Goal: Task Accomplishment & Management: Use online tool/utility

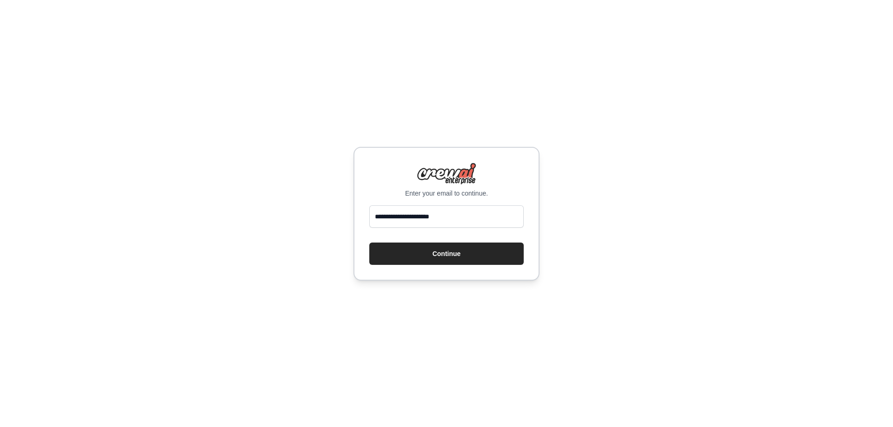
click at [393, 220] on input "**********" at bounding box center [446, 217] width 154 height 22
click at [417, 215] on input "**********" at bounding box center [446, 217] width 154 height 22
type input "**********"
click at [437, 254] on button "Continue" at bounding box center [446, 254] width 154 height 22
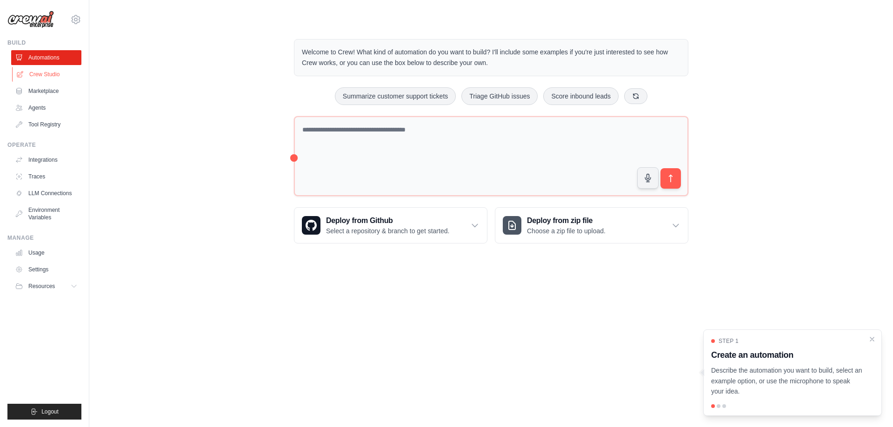
click at [55, 78] on link "Crew Studio" at bounding box center [47, 74] width 70 height 15
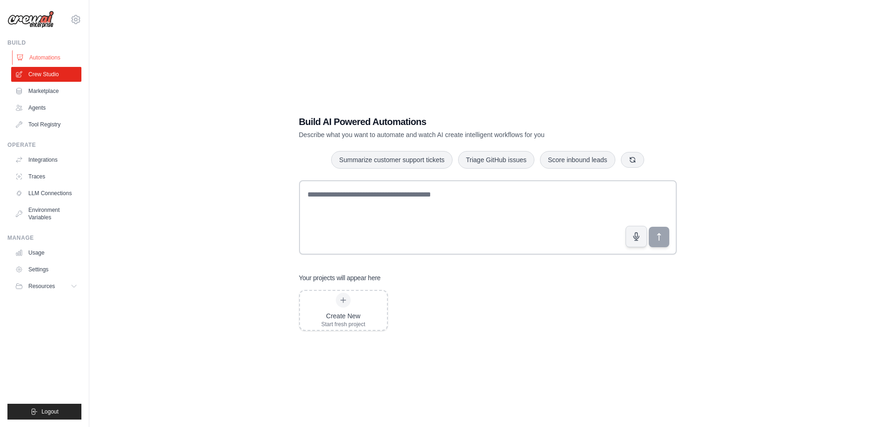
click at [41, 53] on link "Automations" at bounding box center [47, 57] width 70 height 15
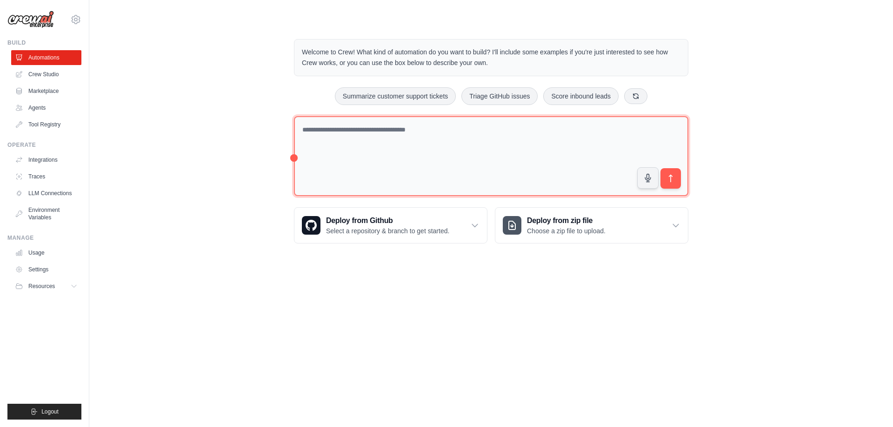
drag, startPoint x: 294, startPoint y: 159, endPoint x: 288, endPoint y: 160, distance: 5.7
click at [288, 160] on div "Welcome to Crew! What kind of automation do you want to build? I'll include som…" at bounding box center [491, 141] width 417 height 234
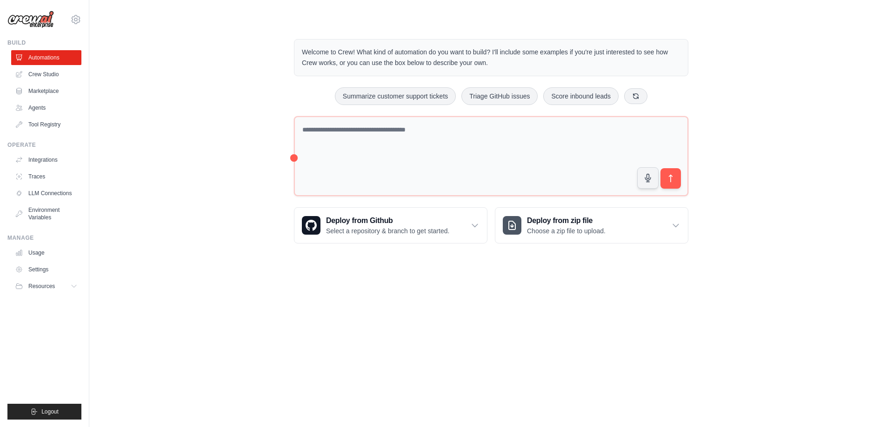
click at [293, 158] on div "Welcome to Crew! What kind of automation do you want to build? I'll include som…" at bounding box center [491, 141] width 417 height 234
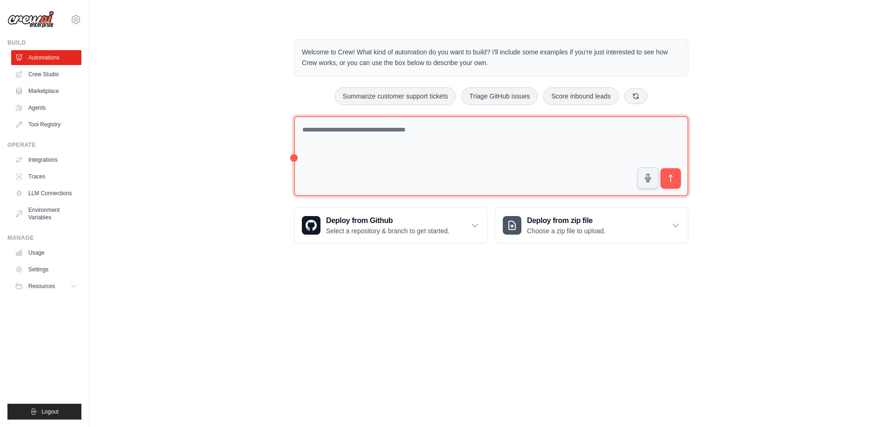
click at [310, 135] on textarea at bounding box center [491, 156] width 394 height 80
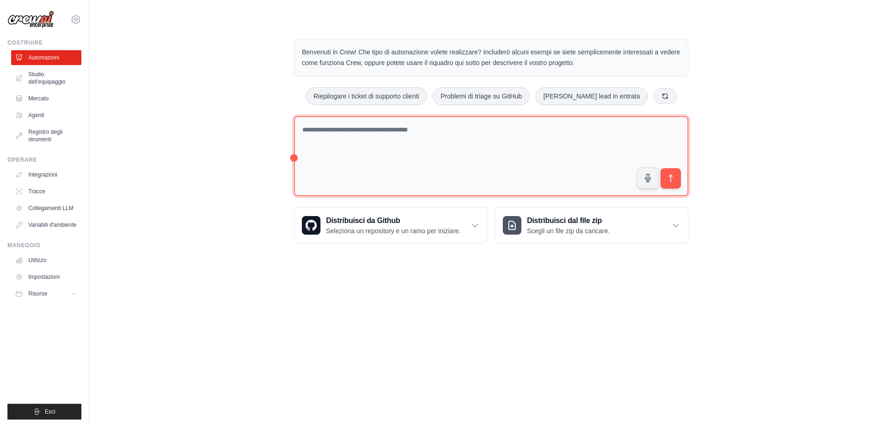
click at [451, 131] on textarea at bounding box center [491, 156] width 394 height 80
click at [389, 134] on textarea at bounding box center [491, 156] width 394 height 80
paste textarea "**********"
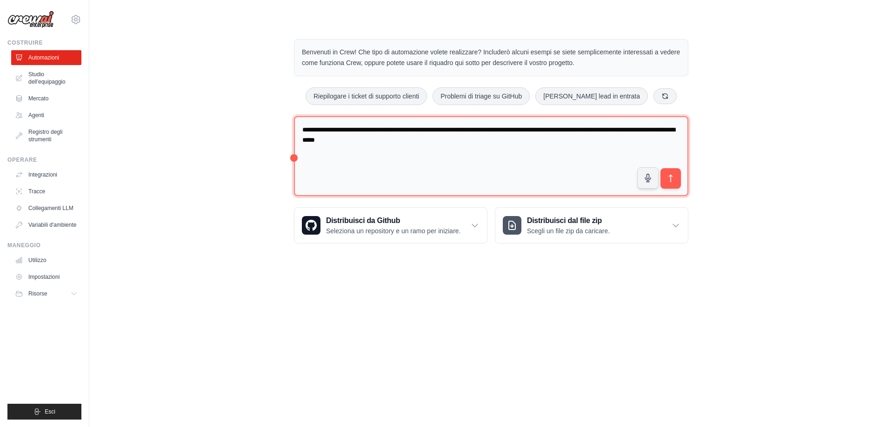
paste textarea "**********"
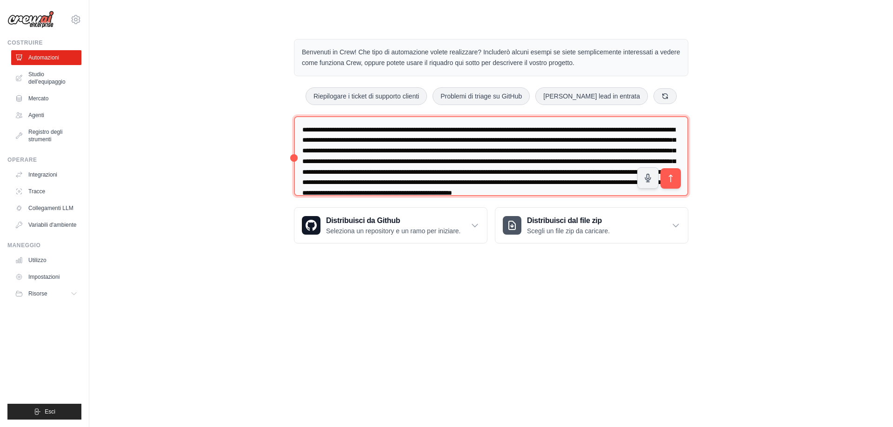
click at [593, 153] on textarea at bounding box center [491, 156] width 394 height 80
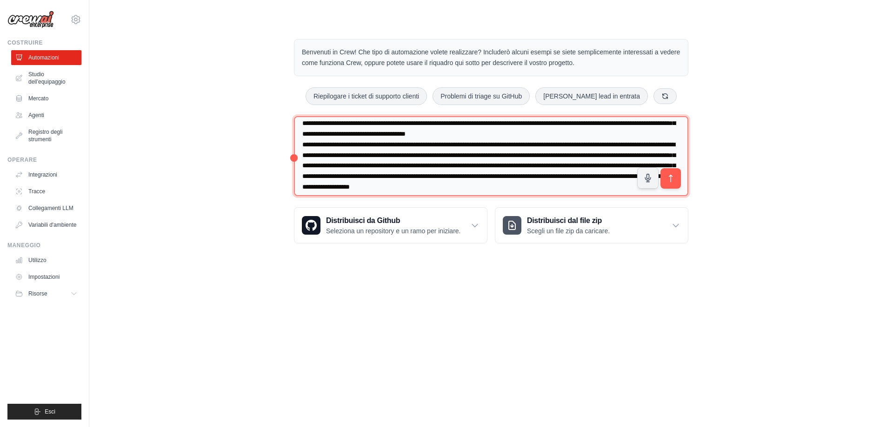
scroll to position [32, 0]
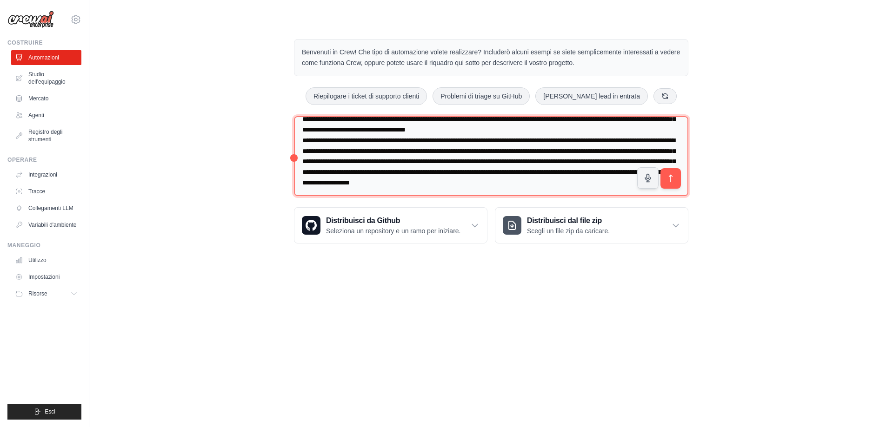
drag, startPoint x: 350, startPoint y: 178, endPoint x: 386, endPoint y: 143, distance: 49.7
click at [386, 143] on textarea at bounding box center [491, 156] width 394 height 80
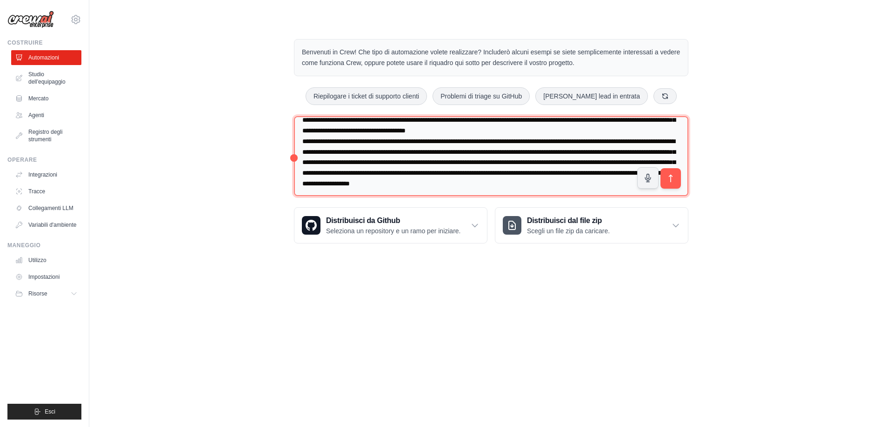
scroll to position [0, 0]
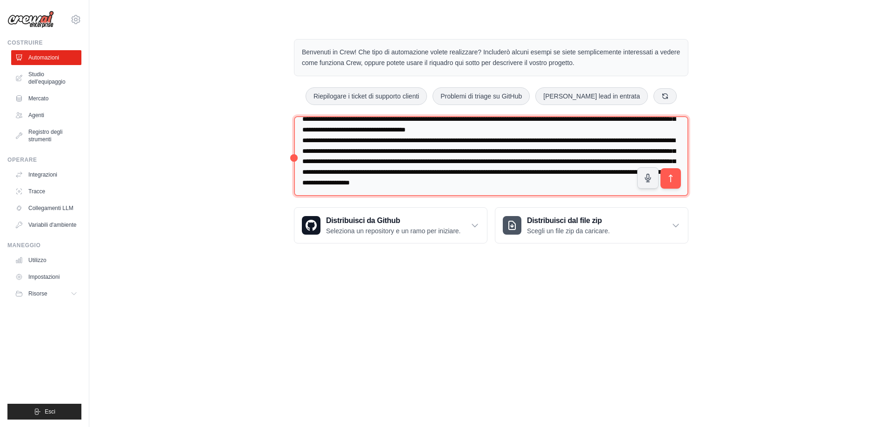
drag, startPoint x: 393, startPoint y: 141, endPoint x: 411, endPoint y: 246, distance: 106.1
click at [411, 246] on div "Benvenuti in Crew! Che tipo di automazione volete realizzare? Includerò alcuni …" at bounding box center [491, 141] width 417 height 234
paste textarea
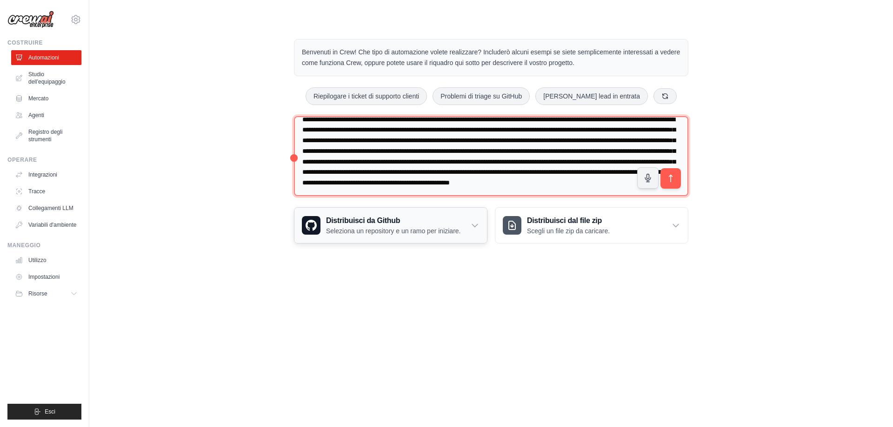
scroll to position [12, 0]
click at [393, 129] on textarea "**********" at bounding box center [491, 156] width 394 height 80
click at [555, 137] on textarea at bounding box center [491, 156] width 394 height 80
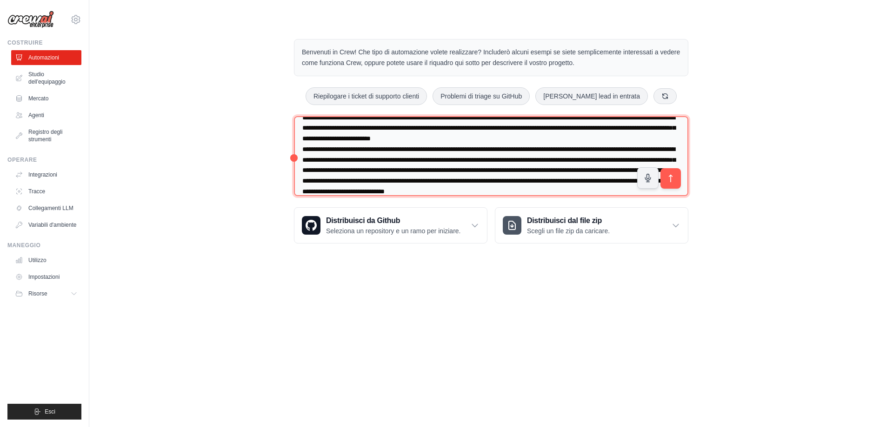
scroll to position [32, 0]
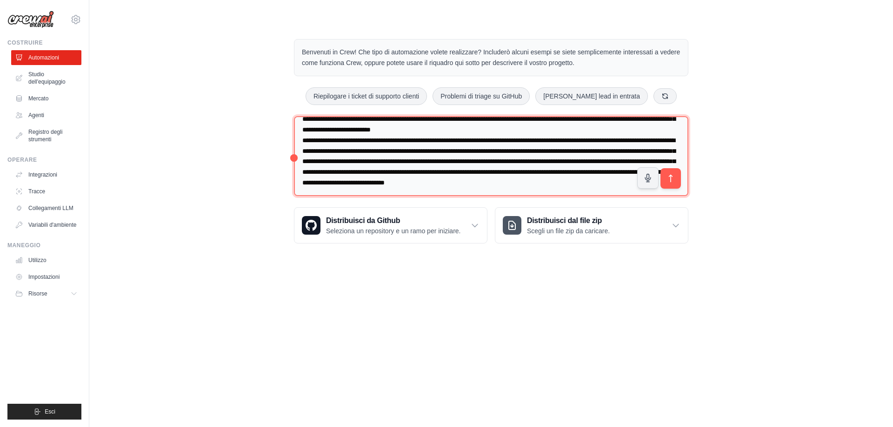
click at [341, 130] on textarea at bounding box center [491, 156] width 394 height 80
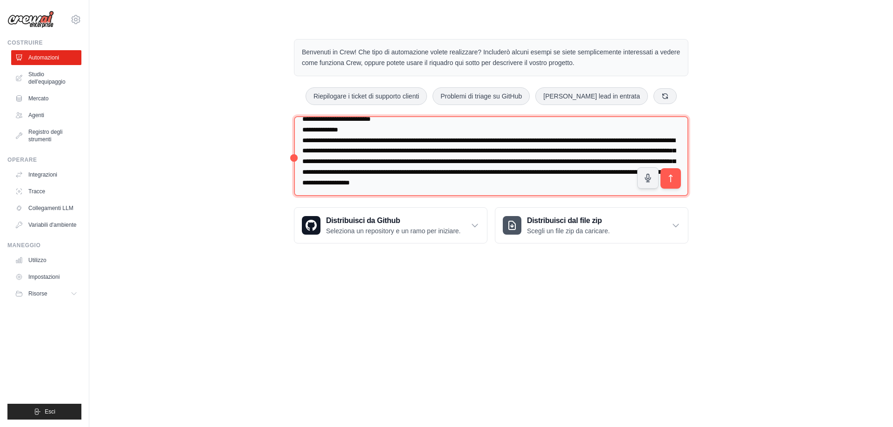
scroll to position [0, 0]
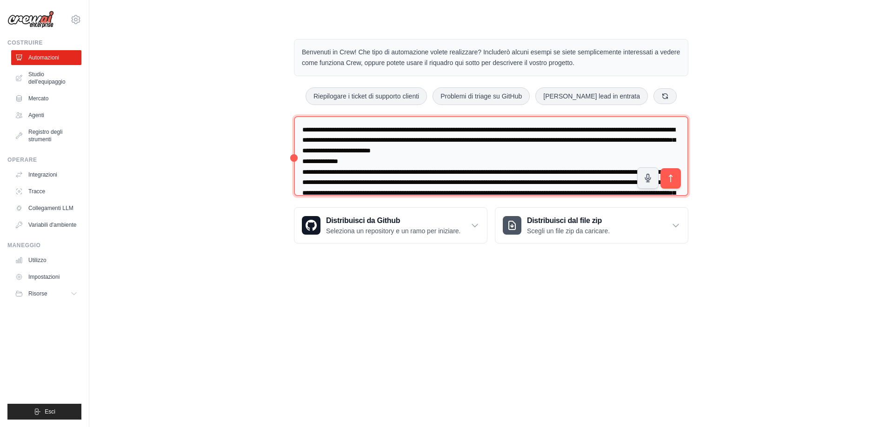
drag, startPoint x: 349, startPoint y: 182, endPoint x: 233, endPoint y: 74, distance: 158.3
click at [233, 74] on div "Benvenuti in Crew! Che tipo di automazione volete realizzare? Includerò alcuni …" at bounding box center [491, 141] width 774 height 234
paste textarea "**********"
click at [588, 174] on textarea "**********" at bounding box center [491, 156] width 394 height 80
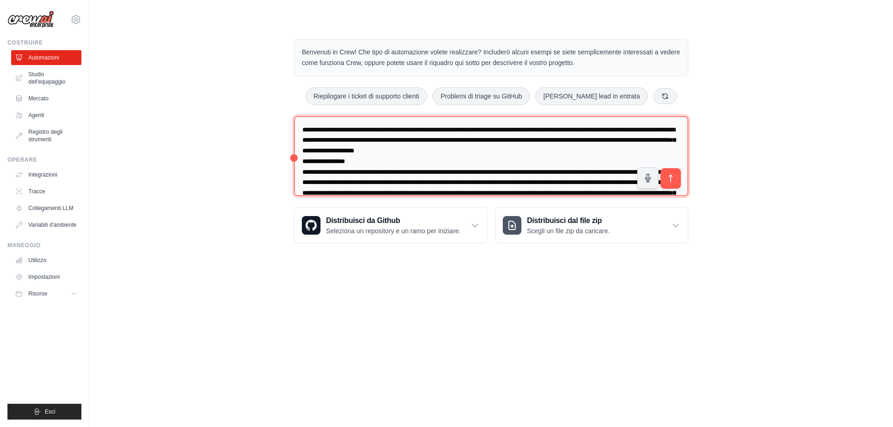
click at [590, 171] on textarea "**********" at bounding box center [491, 156] width 394 height 80
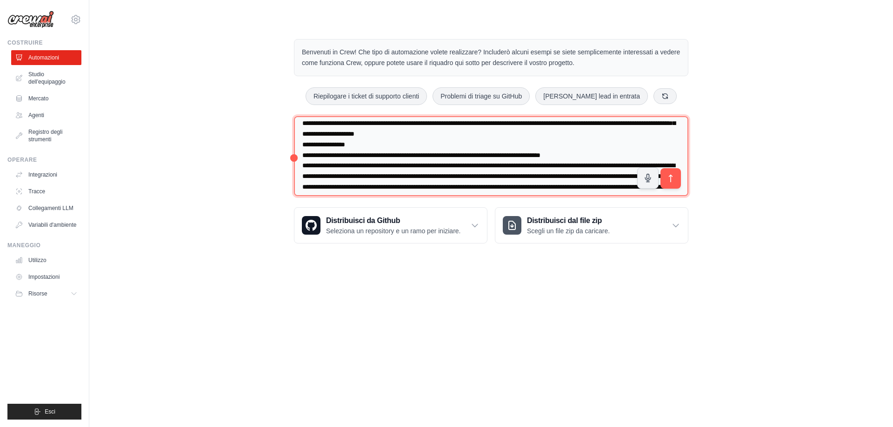
scroll to position [47, 0]
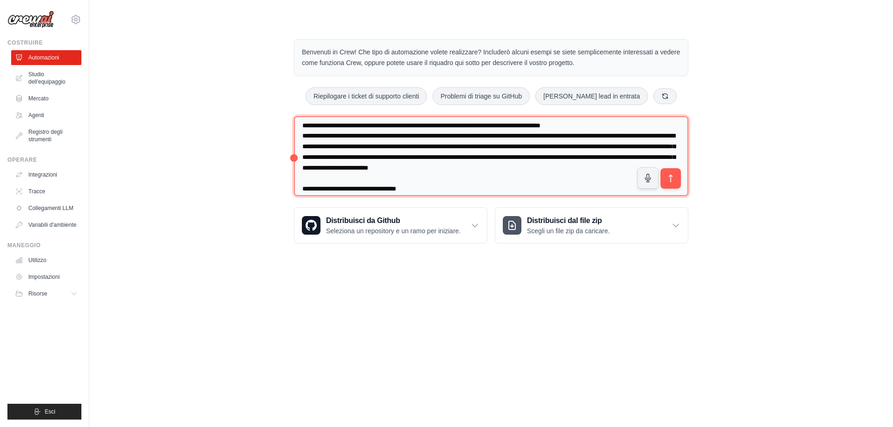
click at [506, 137] on textarea "**********" at bounding box center [491, 156] width 394 height 80
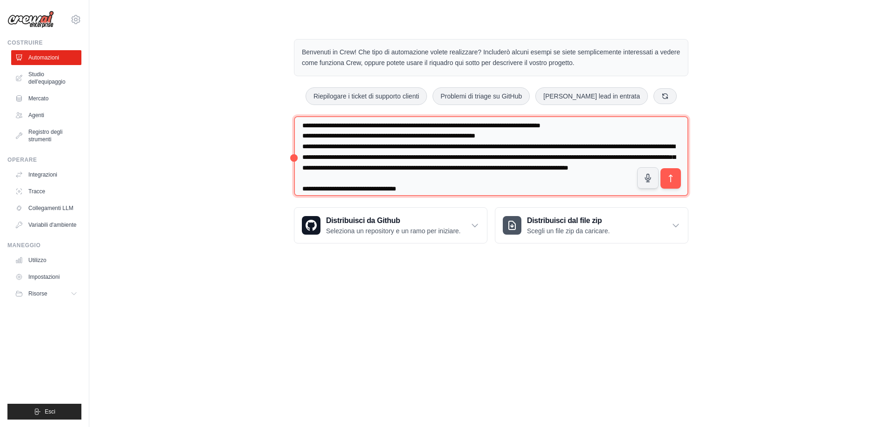
click at [444, 146] on textarea "**********" at bounding box center [491, 156] width 394 height 80
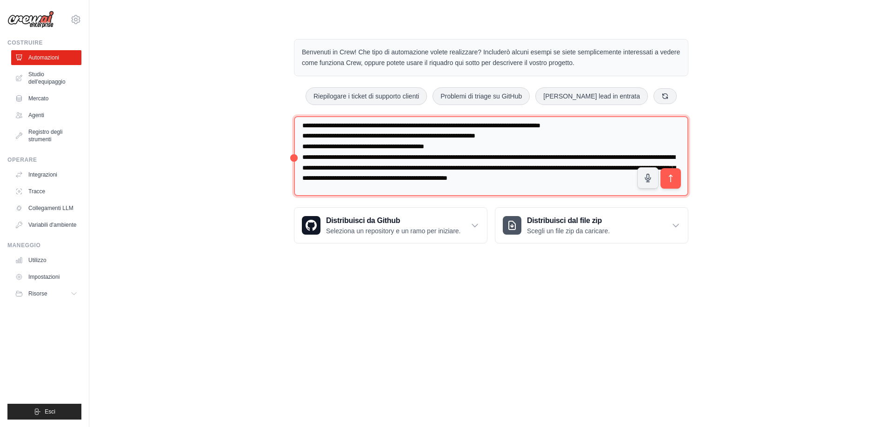
click at [571, 157] on textarea "**********" at bounding box center [491, 156] width 394 height 80
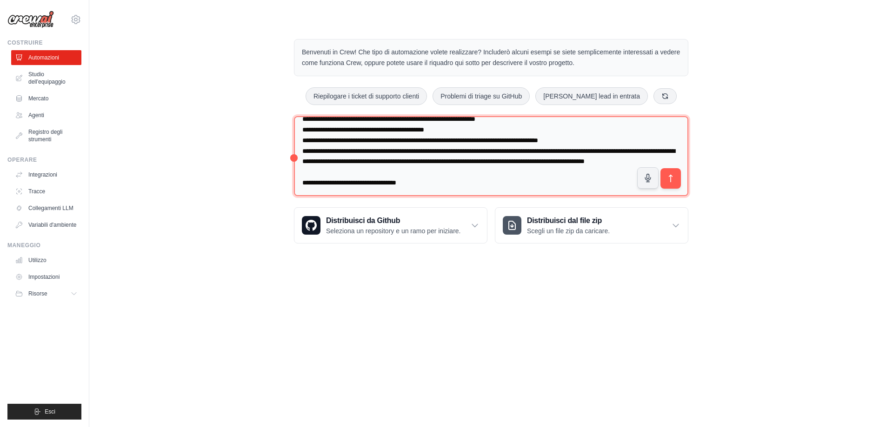
click at [467, 141] on textarea "**********" at bounding box center [491, 156] width 394 height 80
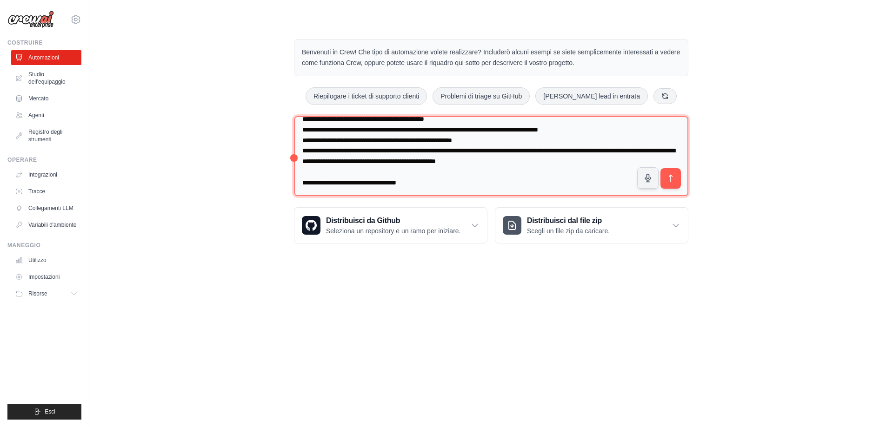
click at [462, 149] on textarea "**********" at bounding box center [491, 156] width 394 height 80
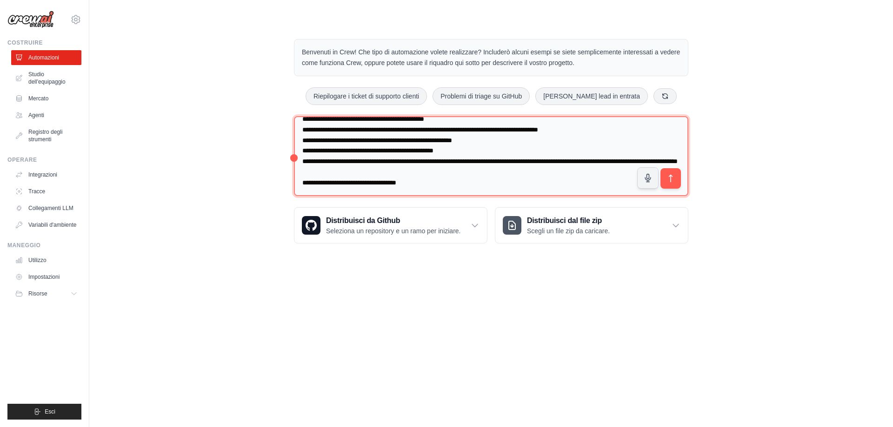
click at [360, 162] on textarea "**********" at bounding box center [491, 156] width 394 height 80
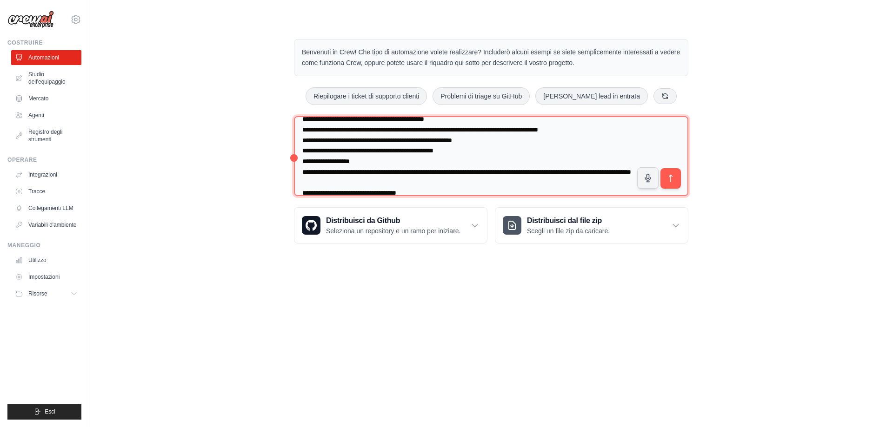
click at [366, 173] on textarea "**********" at bounding box center [491, 156] width 394 height 80
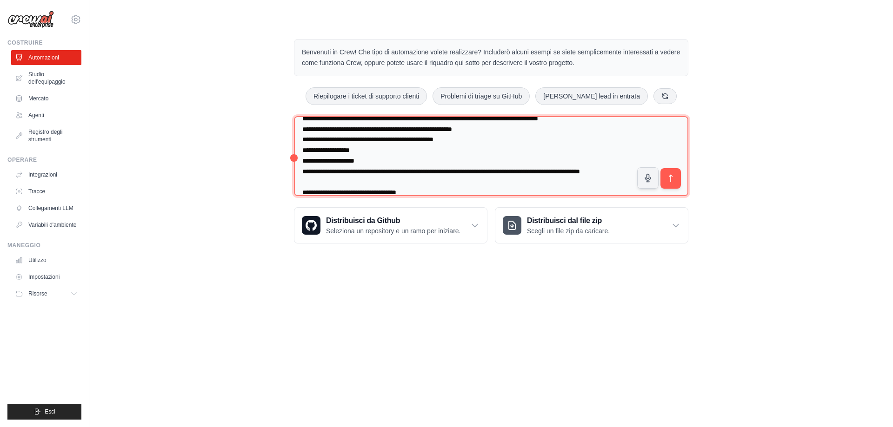
scroll to position [95, 0]
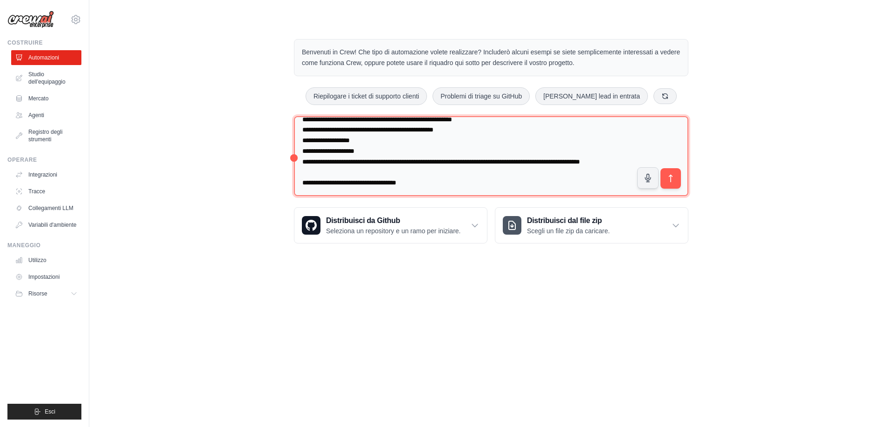
click at [357, 163] on textarea "**********" at bounding box center [491, 156] width 394 height 80
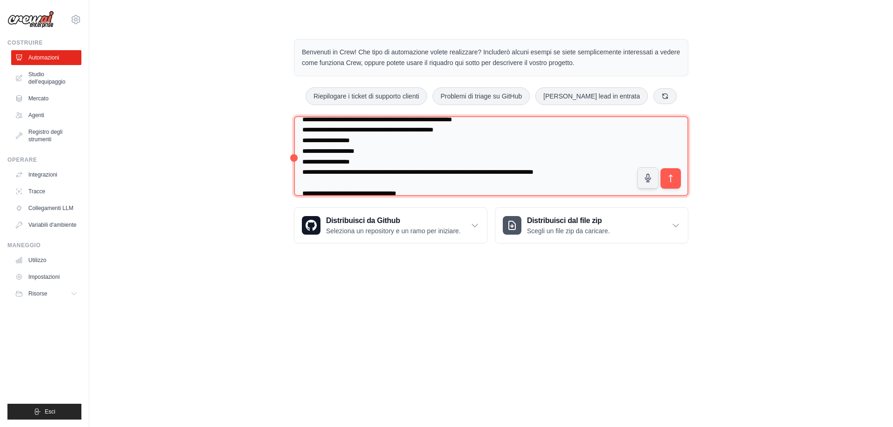
click at [304, 173] on textarea "**********" at bounding box center [491, 156] width 394 height 80
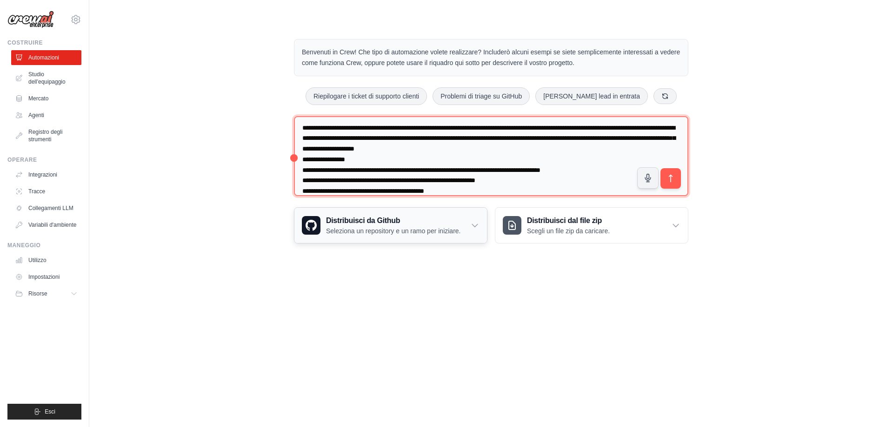
scroll to position [106, 0]
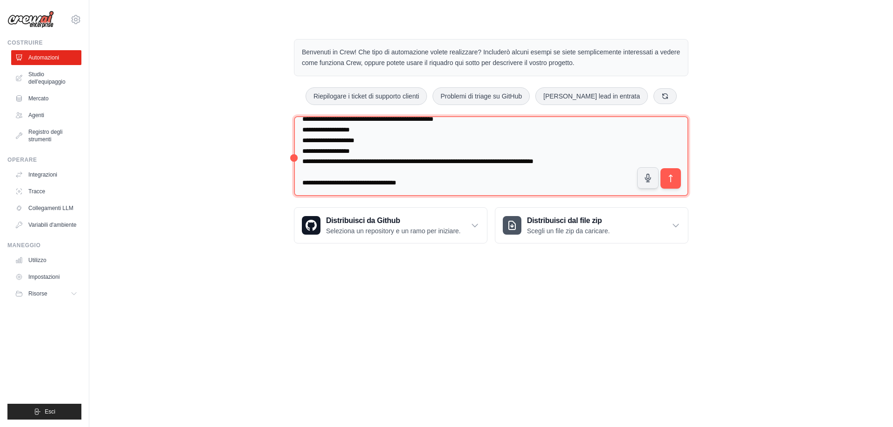
drag, startPoint x: 303, startPoint y: 171, endPoint x: 466, endPoint y: 201, distance: 165.9
click at [466, 201] on div "Benvenuti in Crew! Che tipo di automazione volete realizzare? Includerò alcuni …" at bounding box center [491, 141] width 417 height 234
paste textarea "**********"
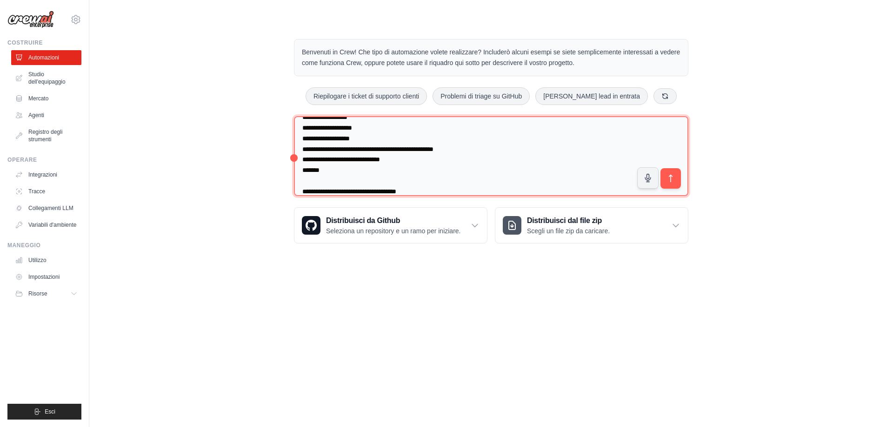
scroll to position [159, 0]
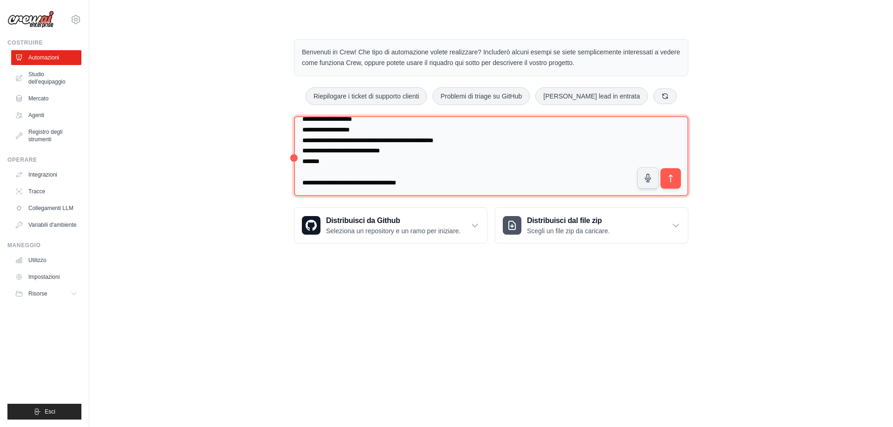
drag, startPoint x: 422, startPoint y: 192, endPoint x: 217, endPoint y: 184, distance: 205.2
click at [217, 184] on div "Benvenuti in Crew! Che tipo di automazione volete realizzare? Includerò alcuni …" at bounding box center [491, 141] width 774 height 234
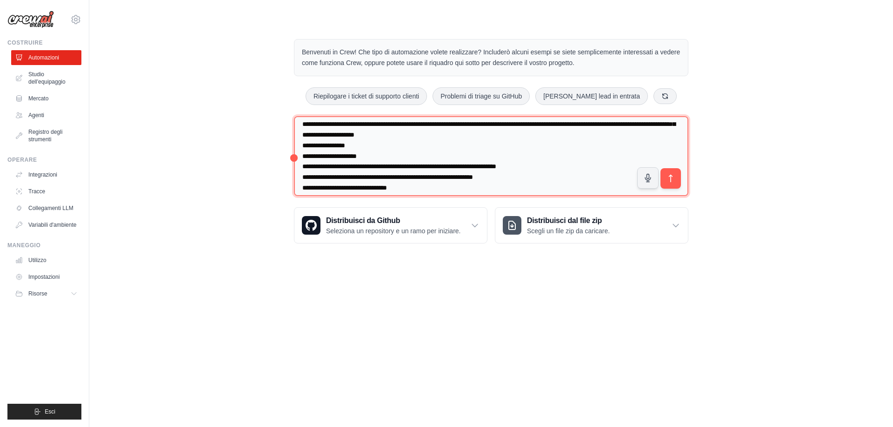
scroll to position [0, 0]
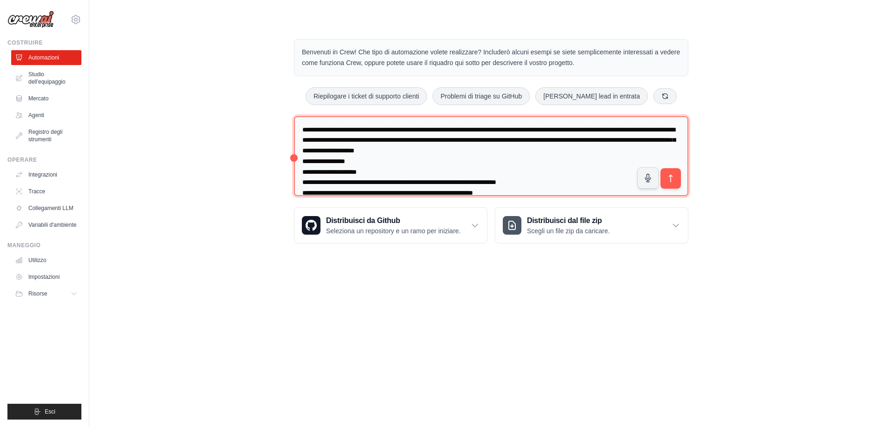
type textarea "**********"
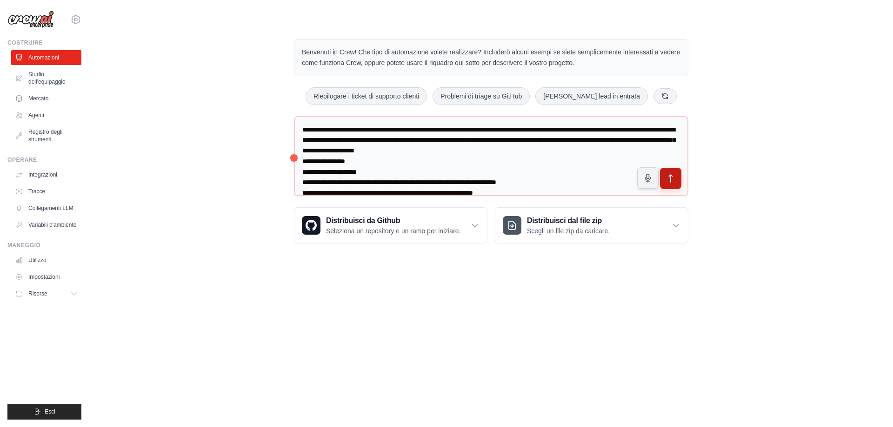
click at [668, 175] on icon "submit" at bounding box center [671, 179] width 10 height 10
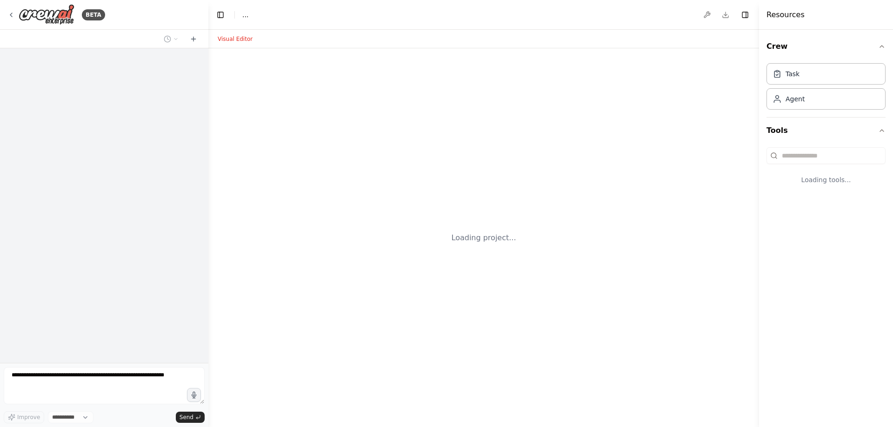
select select "****"
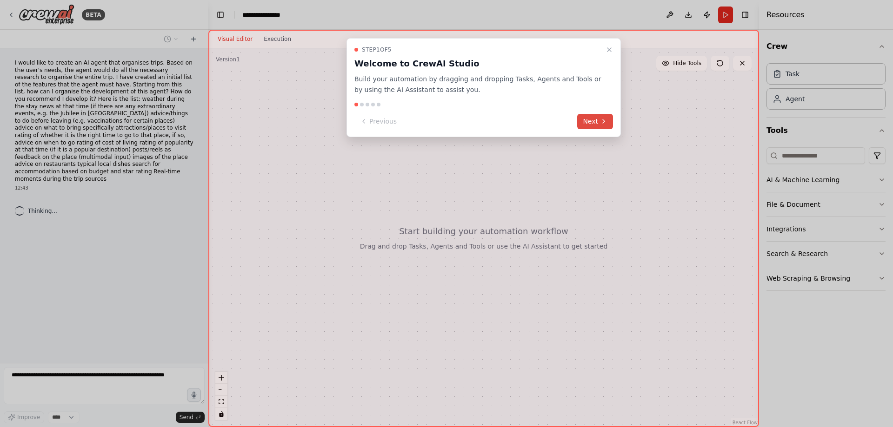
click at [591, 124] on button "Next" at bounding box center [595, 121] width 36 height 15
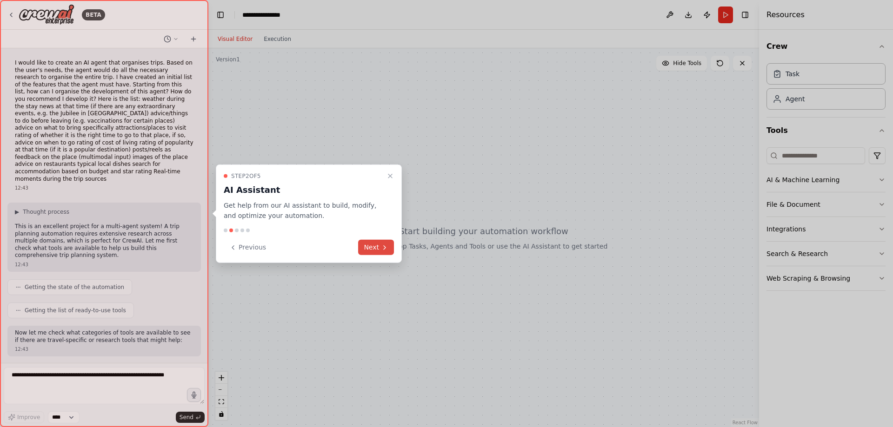
click at [375, 249] on button "Next" at bounding box center [376, 247] width 36 height 15
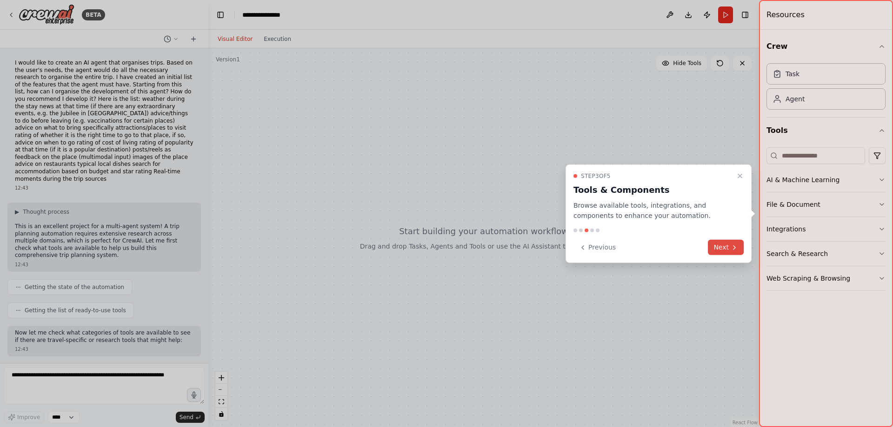
click at [721, 250] on button "Next" at bounding box center [726, 247] width 36 height 15
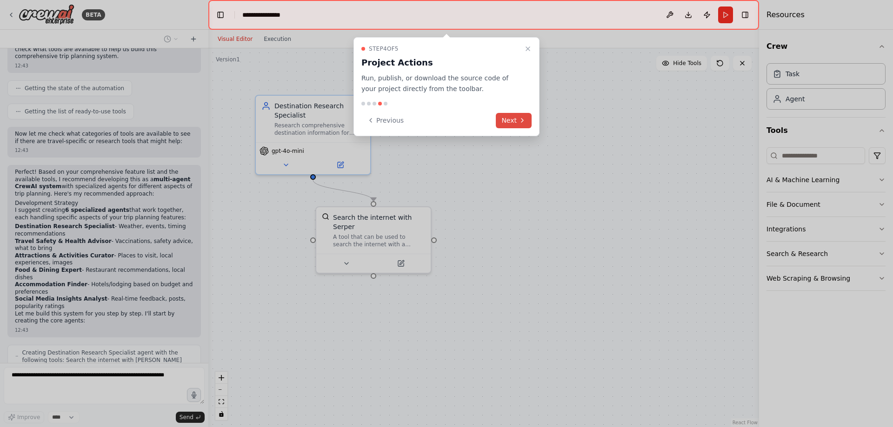
scroll to position [206, 0]
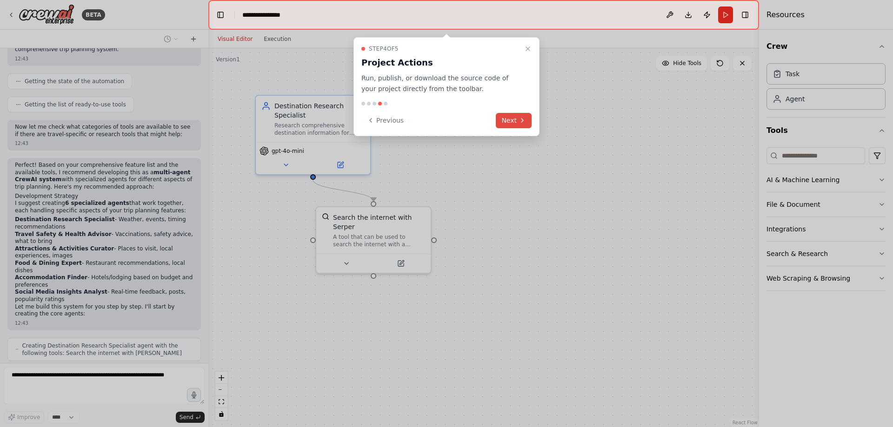
click at [517, 124] on button "Next" at bounding box center [514, 120] width 36 height 15
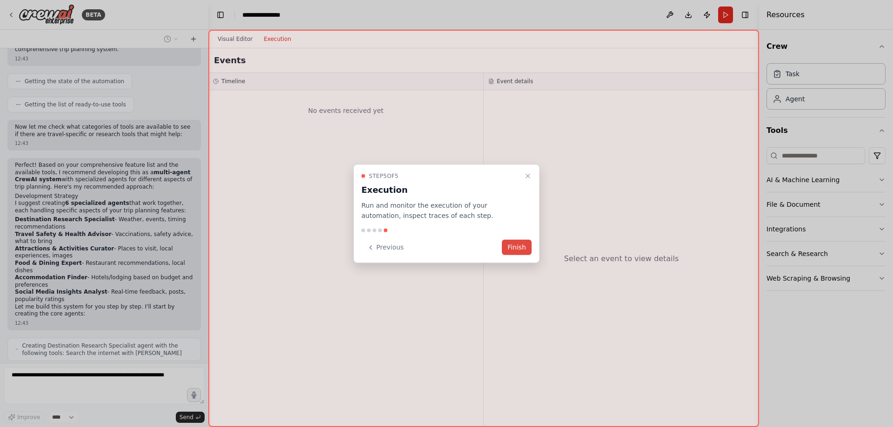
scroll to position [237, 0]
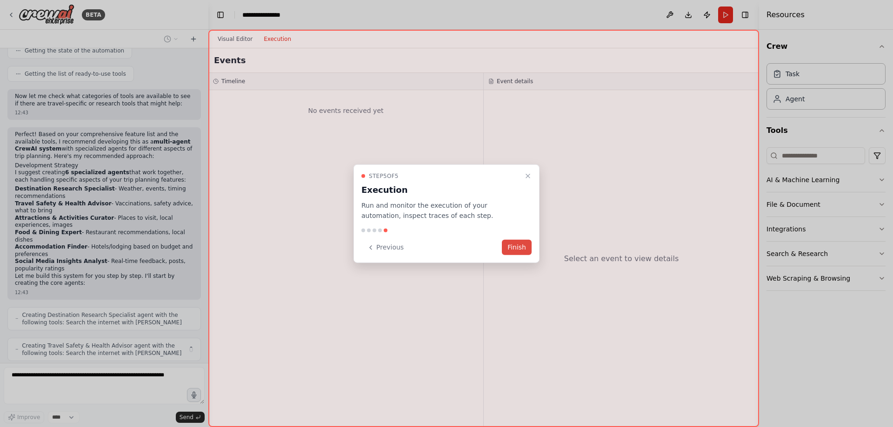
click at [511, 245] on button "Finish" at bounding box center [517, 247] width 30 height 15
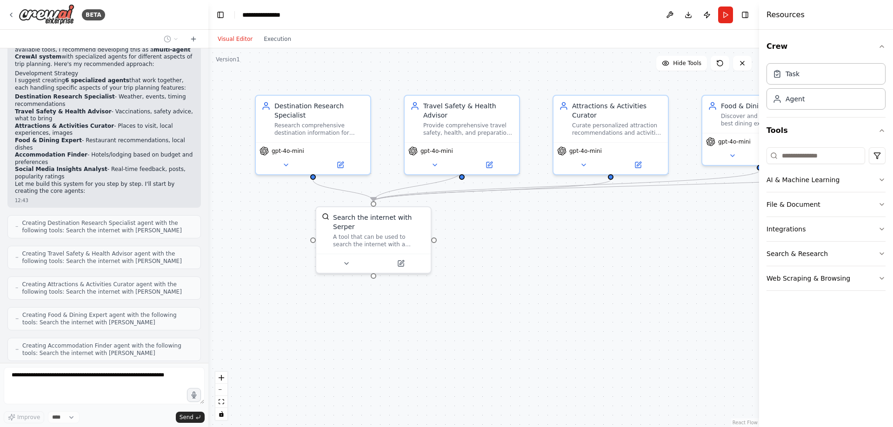
scroll to position [359, 0]
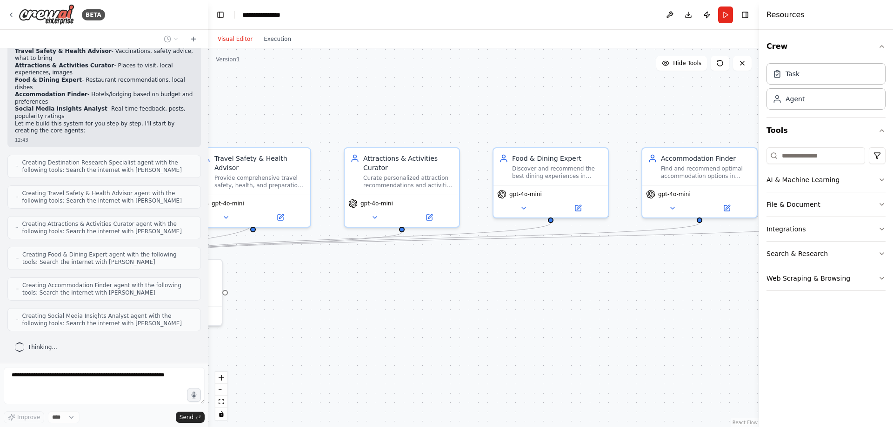
drag, startPoint x: 633, startPoint y: 310, endPoint x: 343, endPoint y: 375, distance: 297.9
click at [354, 377] on div ".deletable-edge-delete-btn { width: 20px; height: 20px; border: 0px solid #ffff…" at bounding box center [483, 237] width 551 height 379
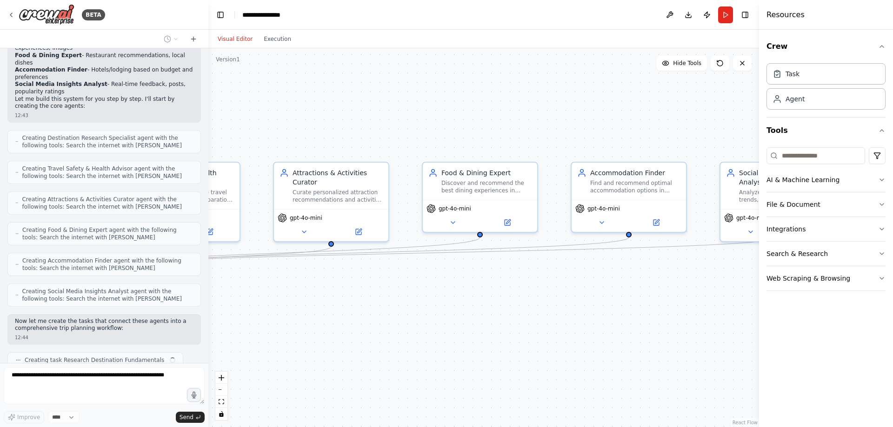
scroll to position [421, 0]
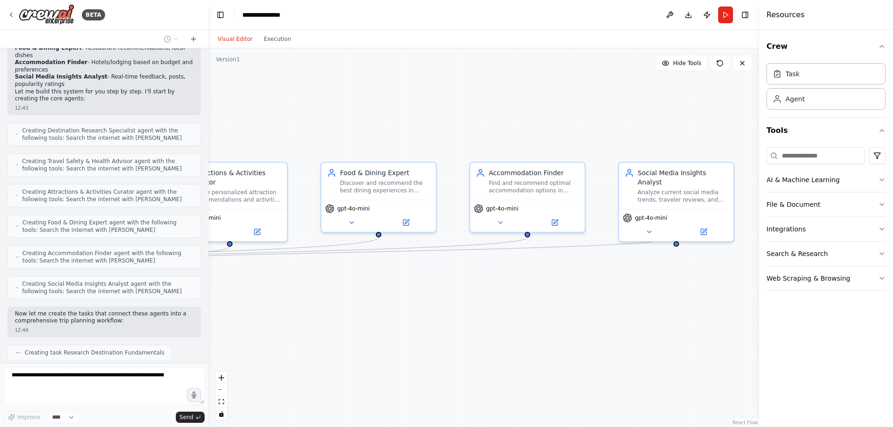
drag, startPoint x: 612, startPoint y: 324, endPoint x: 493, endPoint y: 321, distance: 119.6
click at [494, 321] on div ".deletable-edge-delete-btn { width: 20px; height: 20px; border: 0px solid #ffff…" at bounding box center [483, 237] width 551 height 379
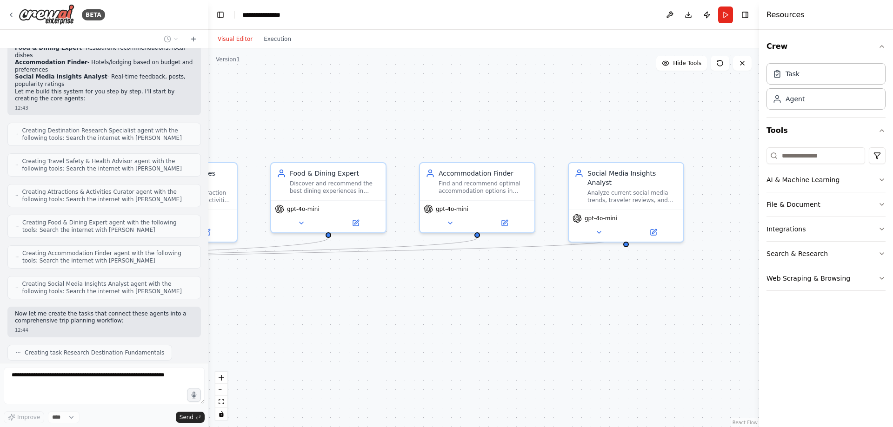
drag, startPoint x: 674, startPoint y: 296, endPoint x: 632, endPoint y: 297, distance: 41.9
click at [632, 297] on div ".deletable-edge-delete-btn { width: 20px; height: 20px; border: 0px solid #ffff…" at bounding box center [483, 237] width 551 height 379
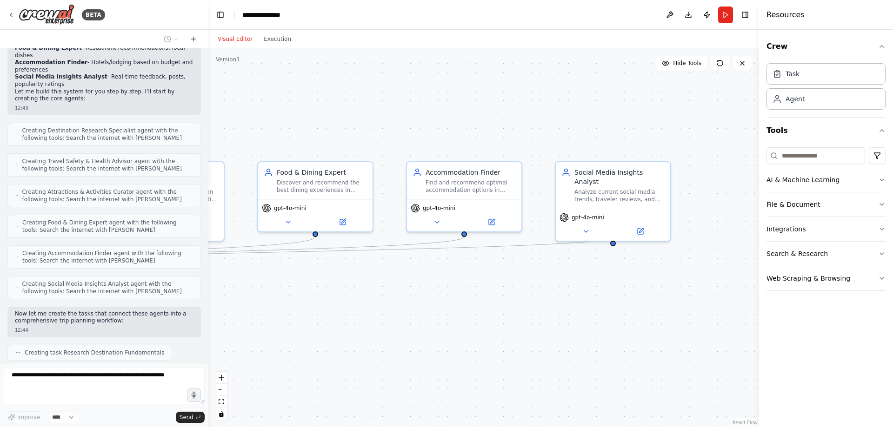
scroll to position [445, 0]
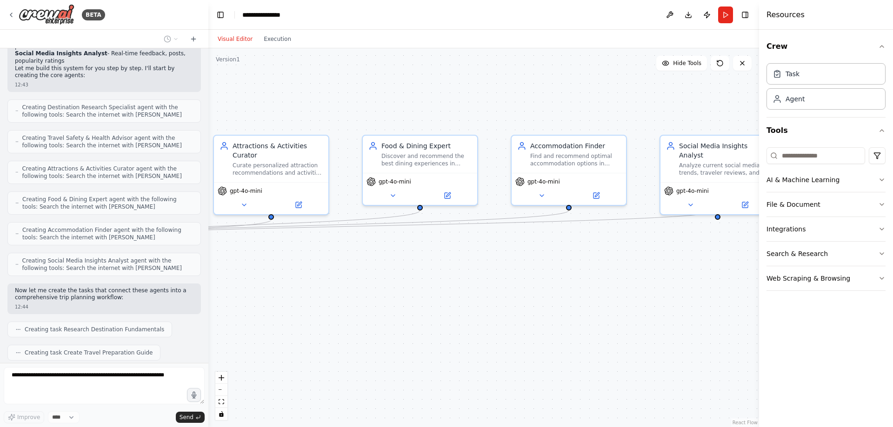
drag, startPoint x: 413, startPoint y: 333, endPoint x: 624, endPoint y: 282, distance: 216.9
click at [614, 284] on div ".deletable-edge-delete-btn { width: 20px; height: 20px; border: 0px solid #ffff…" at bounding box center [483, 237] width 551 height 379
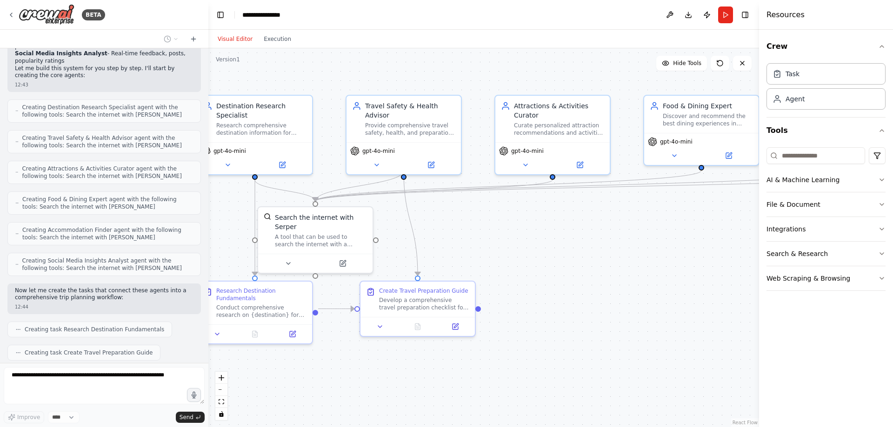
drag, startPoint x: 453, startPoint y: 321, endPoint x: 635, endPoint y: 304, distance: 182.2
click at [634, 304] on div ".deletable-edge-delete-btn { width: 20px; height: 20px; border: 0px solid #ffff…" at bounding box center [483, 237] width 551 height 379
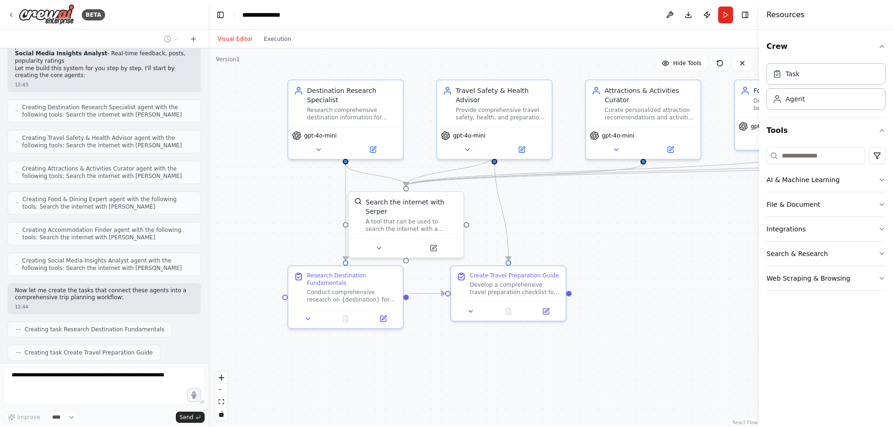
drag, startPoint x: 582, startPoint y: 311, endPoint x: 645, endPoint y: 300, distance: 64.1
click at [645, 300] on div ".deletable-edge-delete-btn { width: 20px; height: 20px; border: 0px solid #ffff…" at bounding box center [483, 237] width 551 height 379
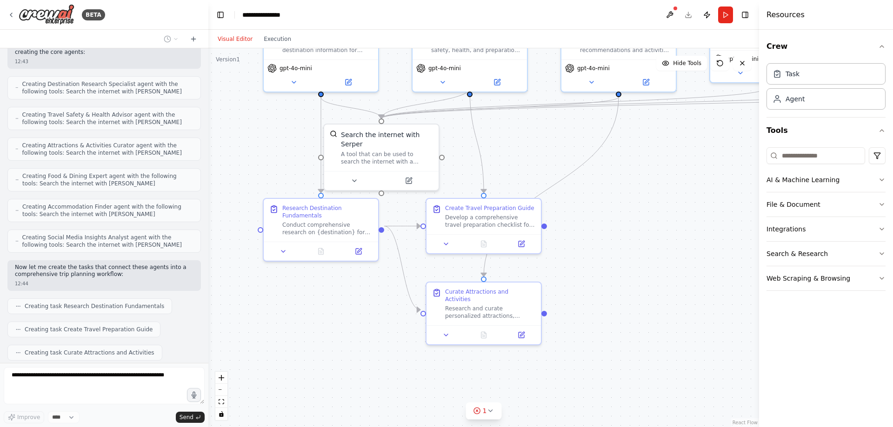
drag, startPoint x: 693, startPoint y: 368, endPoint x: 665, endPoint y: 293, distance: 80.8
click at [665, 293] on div ".deletable-edge-delete-btn { width: 20px; height: 20px; border: 0px solid #ffff…" at bounding box center [483, 237] width 551 height 379
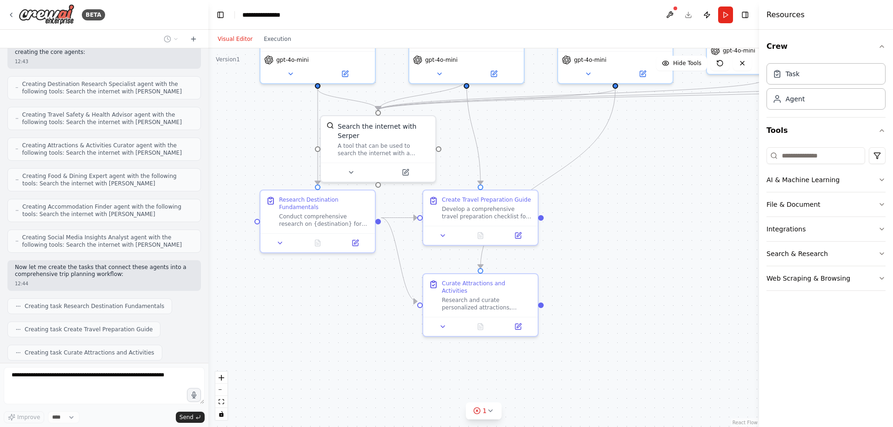
scroll to position [491, 0]
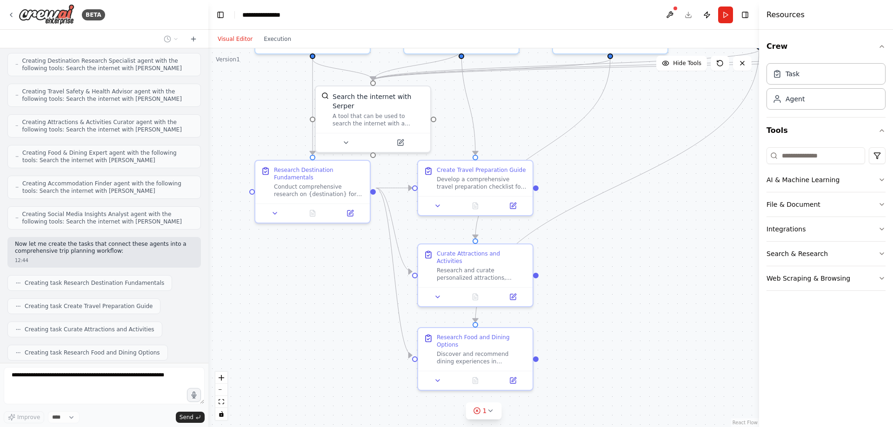
drag, startPoint x: 663, startPoint y: 328, endPoint x: 649, endPoint y: 258, distance: 72.1
click at [649, 258] on div ".deletable-edge-delete-btn { width: 20px; height: 20px; border: 0px solid #ffff…" at bounding box center [483, 237] width 551 height 379
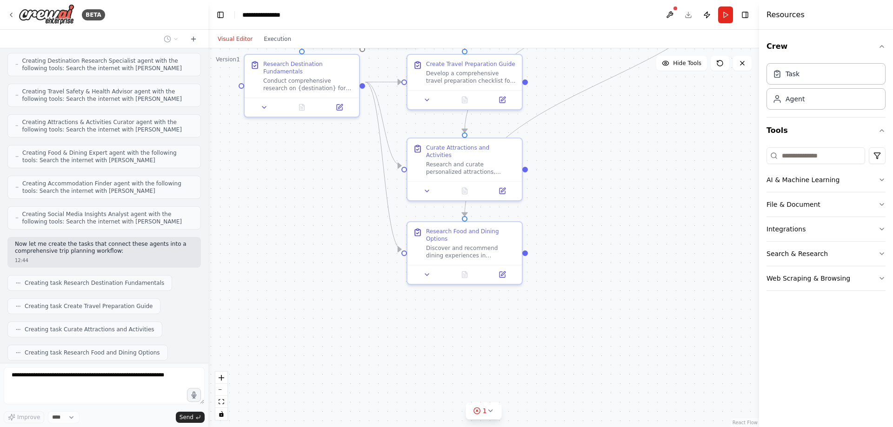
drag, startPoint x: 637, startPoint y: 295, endPoint x: 627, endPoint y: 226, distance: 70.4
click at [627, 226] on div ".deletable-edge-delete-btn { width: 20px; height: 20px; border: 0px solid #ffff…" at bounding box center [483, 237] width 551 height 379
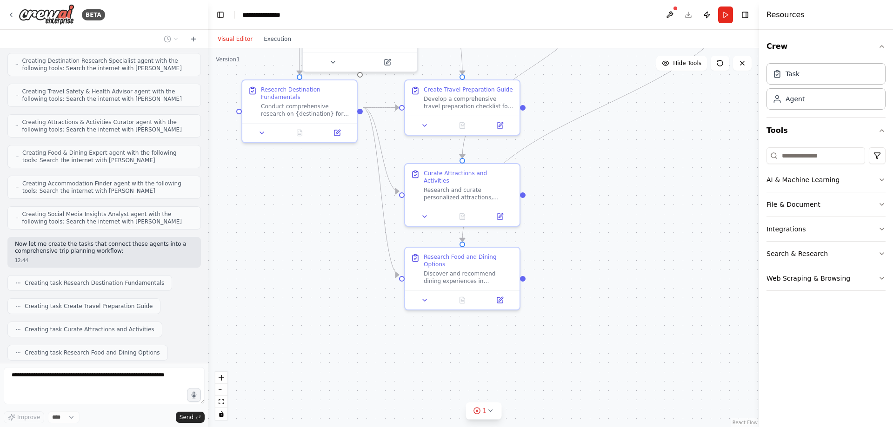
drag, startPoint x: 623, startPoint y: 267, endPoint x: 628, endPoint y: 350, distance: 83.0
click at [627, 314] on div ".deletable-edge-delete-btn { width: 20px; height: 20px; border: 0px solid #ffff…" at bounding box center [483, 237] width 551 height 379
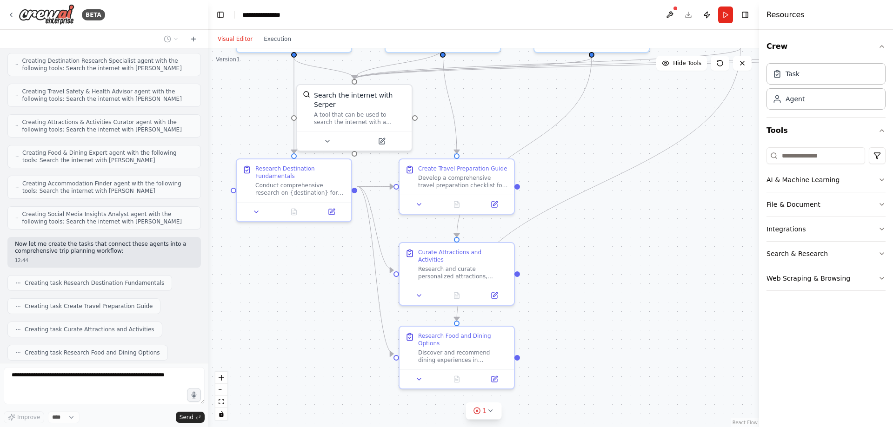
drag, startPoint x: 659, startPoint y: 261, endPoint x: 654, endPoint y: 361, distance: 100.6
click at [654, 343] on div ".deletable-edge-delete-btn { width: 20px; height: 20px; border: 0px solid #ffff…" at bounding box center [483, 237] width 551 height 379
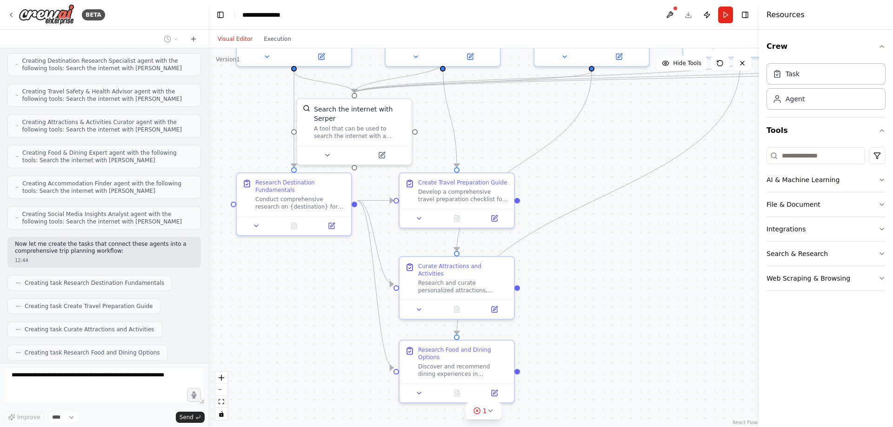
scroll to position [514, 0]
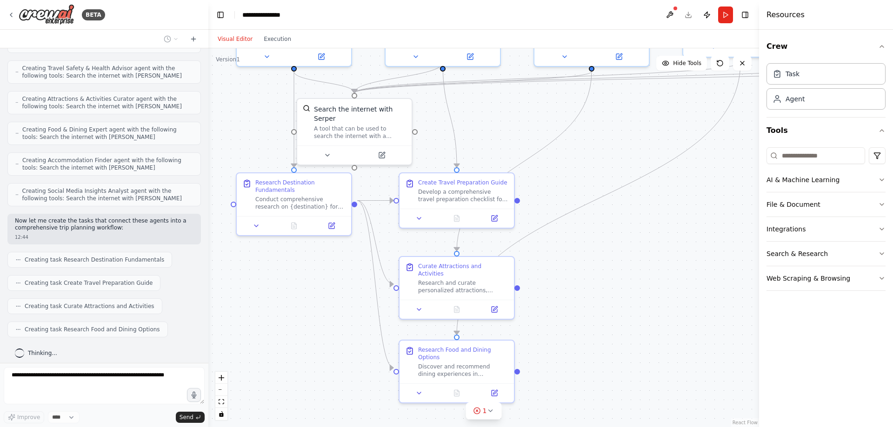
drag, startPoint x: 652, startPoint y: 317, endPoint x: 637, endPoint y: 364, distance: 49.3
click at [637, 364] on div ".deletable-edge-delete-btn { width: 20px; height: 20px; border: 0px solid #ffff…" at bounding box center [483, 237] width 551 height 379
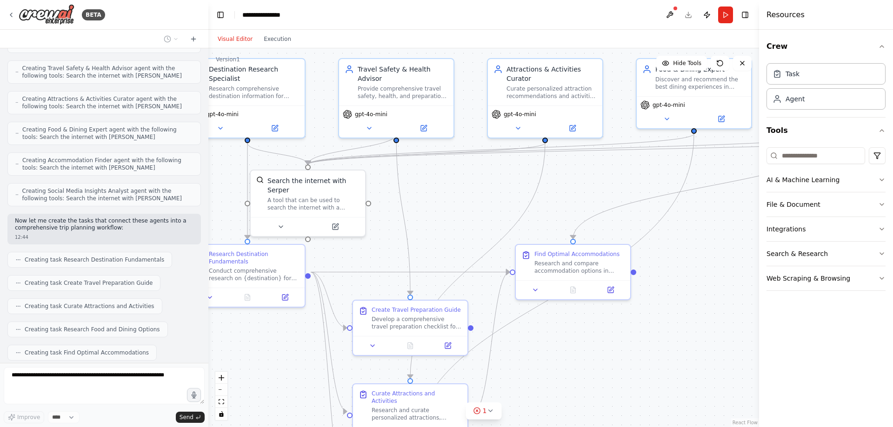
drag, startPoint x: 657, startPoint y: 313, endPoint x: 659, endPoint y: 217, distance: 95.8
click at [656, 224] on div ".deletable-edge-delete-btn { width: 20px; height: 20px; border: 0px solid #ffff…" at bounding box center [483, 237] width 551 height 379
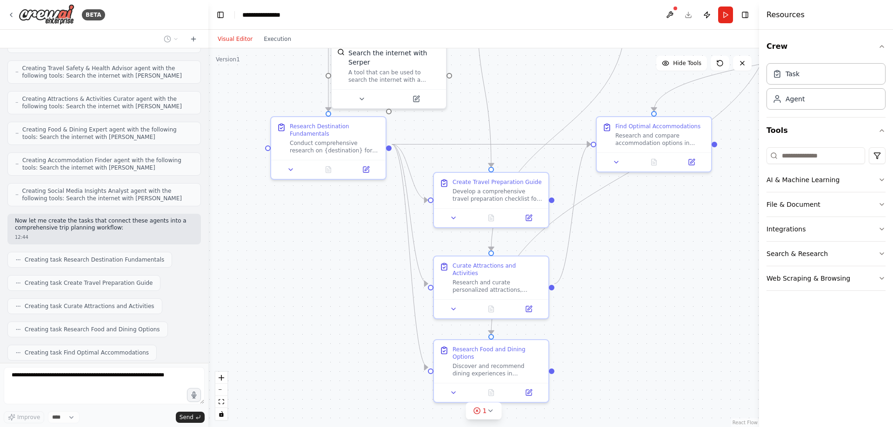
drag, startPoint x: 588, startPoint y: 329, endPoint x: 636, endPoint y: 256, distance: 87.1
click at [636, 256] on div ".deletable-edge-delete-btn { width: 20px; height: 20px; border: 0px solid #ffff…" at bounding box center [483, 237] width 551 height 379
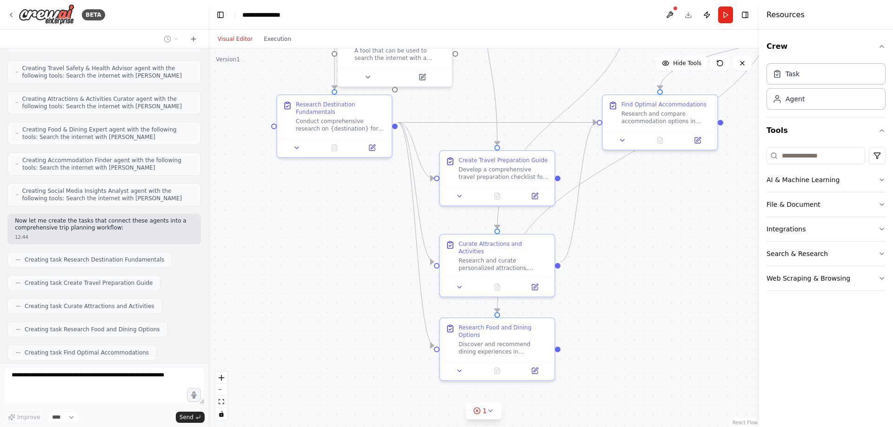
scroll to position [538, 0]
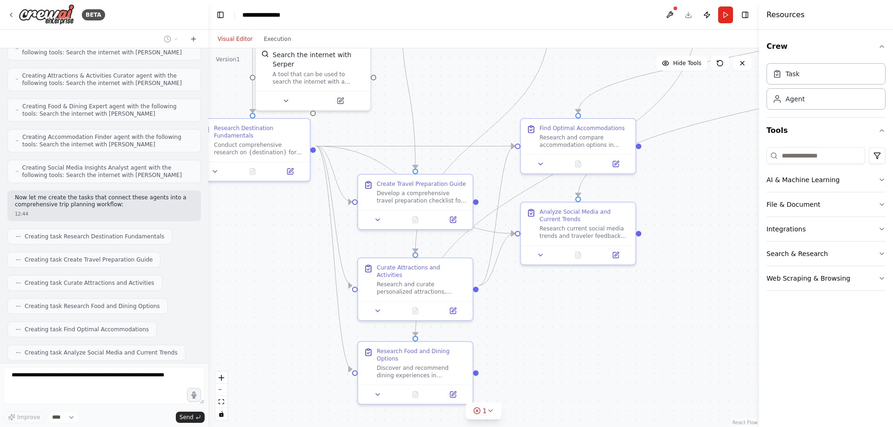
drag, startPoint x: 620, startPoint y: 295, endPoint x: 494, endPoint y: 314, distance: 127.9
click at [499, 314] on div ".deletable-edge-delete-btn { width: 20px; height: 20px; border: 0px solid #ffff…" at bounding box center [483, 237] width 551 height 379
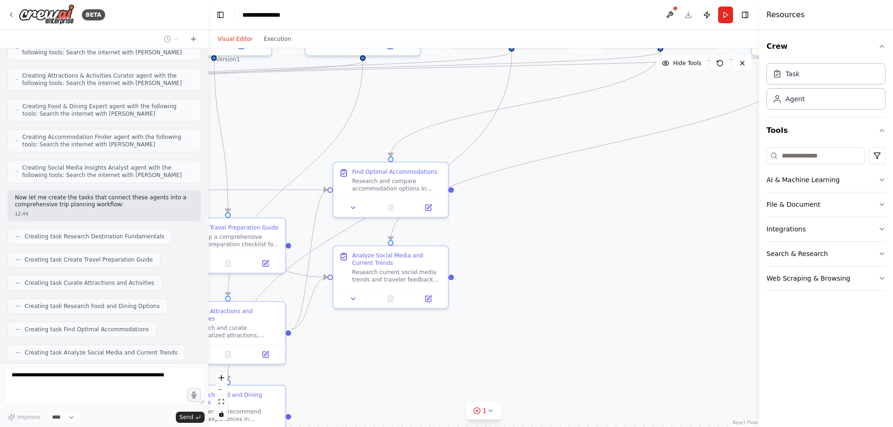
drag, startPoint x: 677, startPoint y: 269, endPoint x: 590, endPoint y: 292, distance: 90.0
click at [598, 292] on div ".deletable-edge-delete-btn { width: 20px; height: 20px; border: 0px solid #ffff…" at bounding box center [483, 237] width 551 height 379
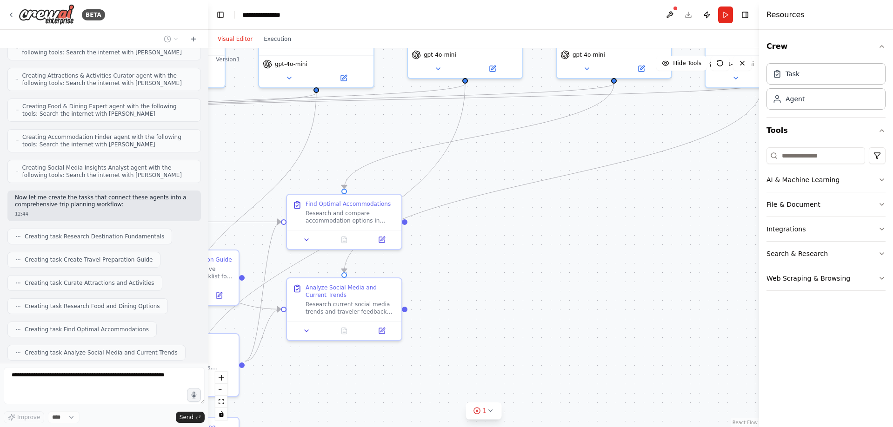
drag, startPoint x: 627, startPoint y: 272, endPoint x: 600, endPoint y: 323, distance: 58.0
click at [601, 322] on div ".deletable-edge-delete-btn { width: 20px; height: 20px; border: 0px solid #ffff…" at bounding box center [483, 237] width 551 height 379
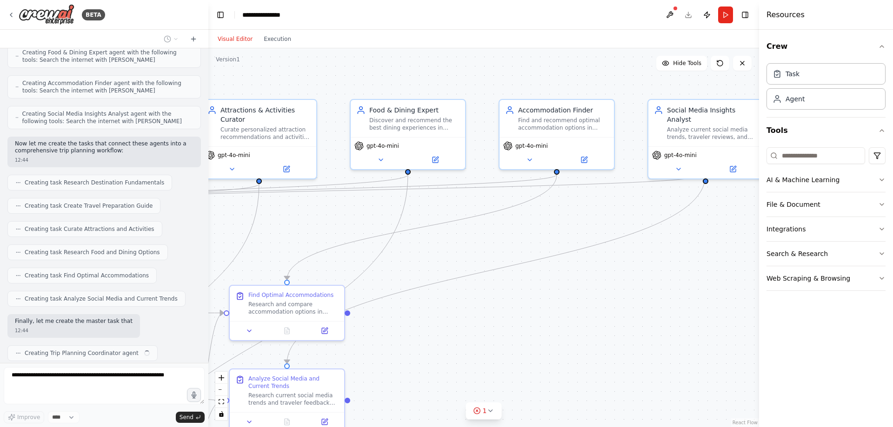
scroll to position [599, 0]
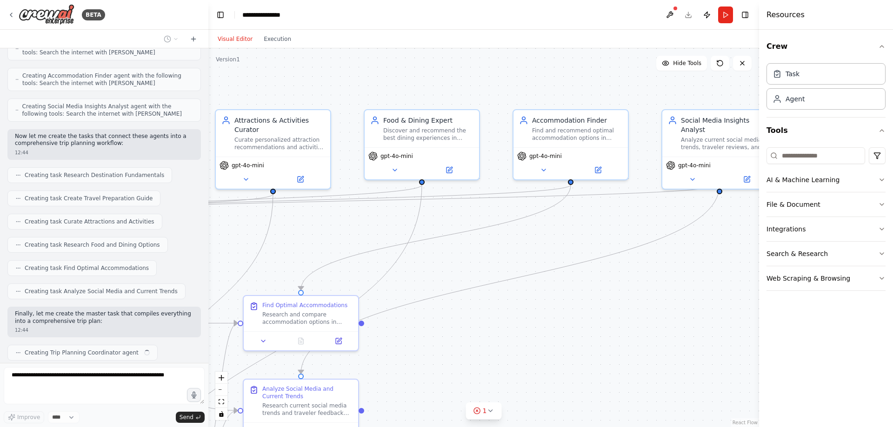
drag, startPoint x: 633, startPoint y: 303, endPoint x: 716, endPoint y: 261, distance: 92.8
click at [715, 262] on div ".deletable-edge-delete-btn { width: 20px; height: 20px; border: 0px solid #ffff…" at bounding box center [483, 237] width 551 height 379
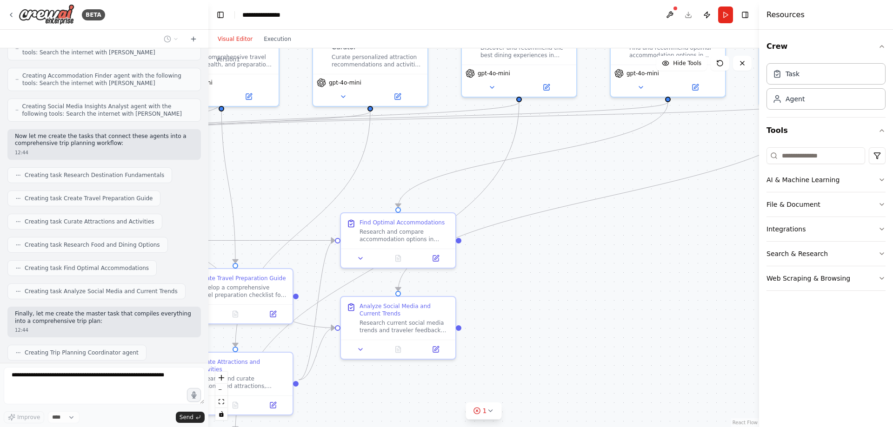
drag, startPoint x: 628, startPoint y: 364, endPoint x: 716, endPoint y: 270, distance: 129.0
click at [716, 270] on div ".deletable-edge-delete-btn { width: 20px; height: 20px; border: 0px solid #ffff…" at bounding box center [483, 237] width 551 height 379
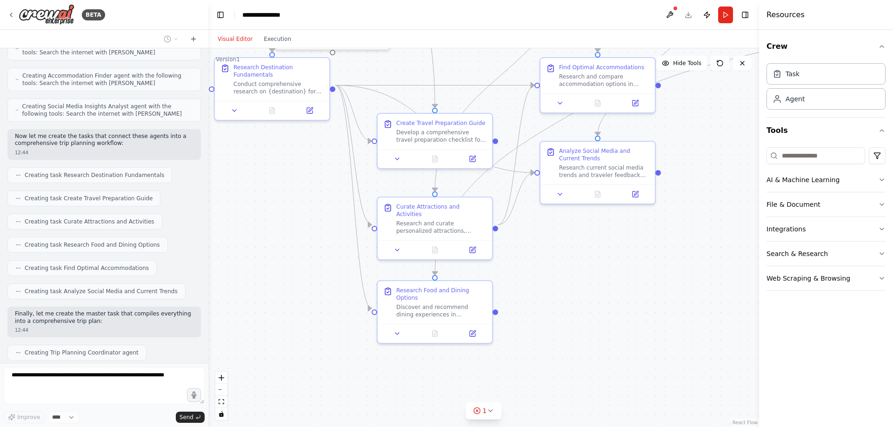
drag, startPoint x: 479, startPoint y: 346, endPoint x: 625, endPoint y: 250, distance: 174.1
click at [625, 250] on div ".deletable-edge-delete-btn { width: 20px; height: 20px; border: 0px solid #ffff…" at bounding box center [483, 237] width 551 height 379
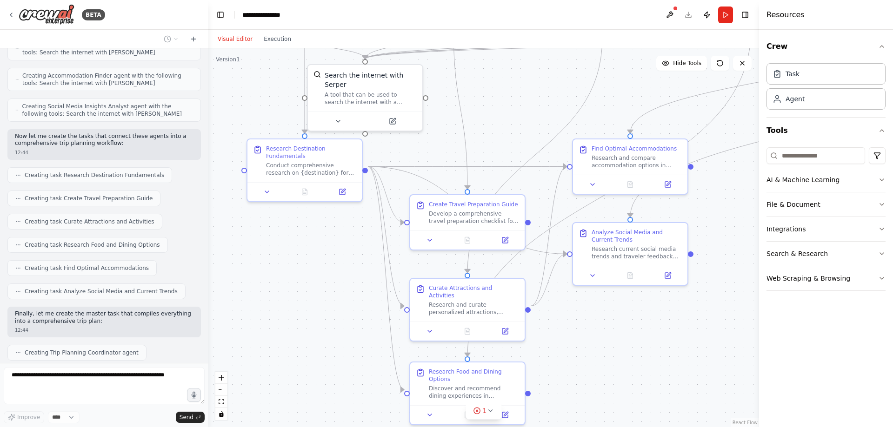
drag, startPoint x: 625, startPoint y: 255, endPoint x: 653, endPoint y: 344, distance: 92.7
click at [653, 341] on div ".deletable-edge-delete-btn { width: 20px; height: 20px; border: 0px solid #ffff…" at bounding box center [483, 237] width 551 height 379
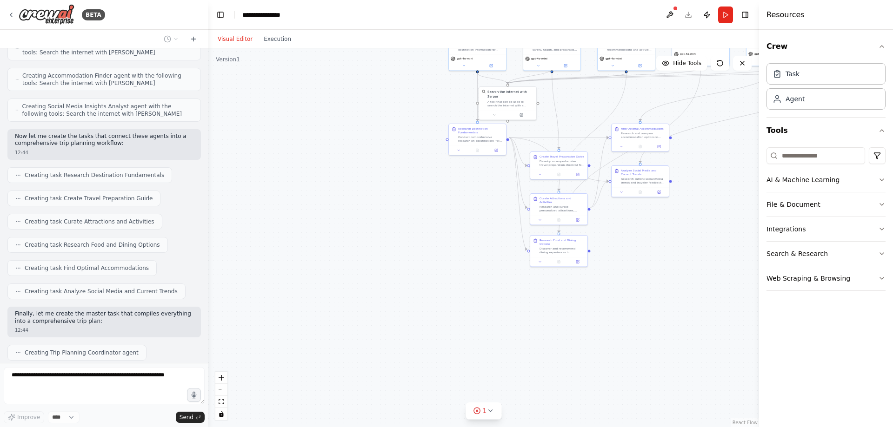
scroll to position [622, 0]
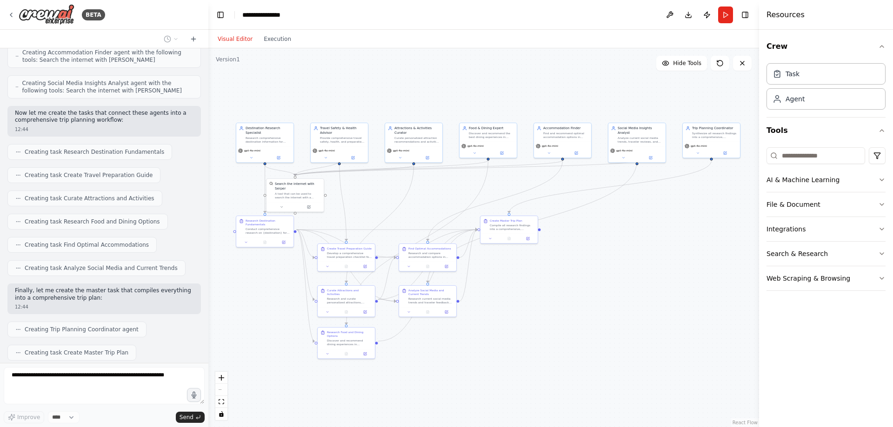
drag, startPoint x: 697, startPoint y: 170, endPoint x: 498, endPoint y: 265, distance: 220.3
click at [498, 265] on div ".deletable-edge-delete-btn { width: 20px; height: 20px; border: 0px solid #ffff…" at bounding box center [483, 237] width 551 height 379
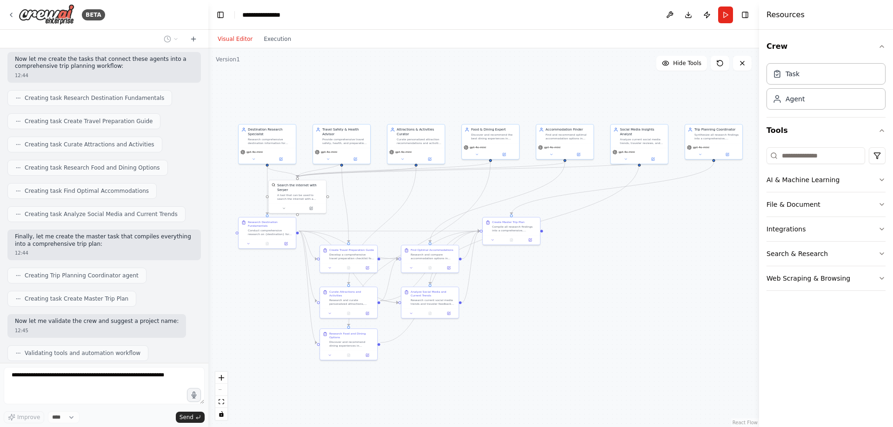
drag, startPoint x: 614, startPoint y: 246, endPoint x: 602, endPoint y: 246, distance: 11.7
click at [602, 246] on div ".deletable-edge-delete-btn { width: 20px; height: 20px; border: 0px solid #ffff…" at bounding box center [483, 237] width 551 height 379
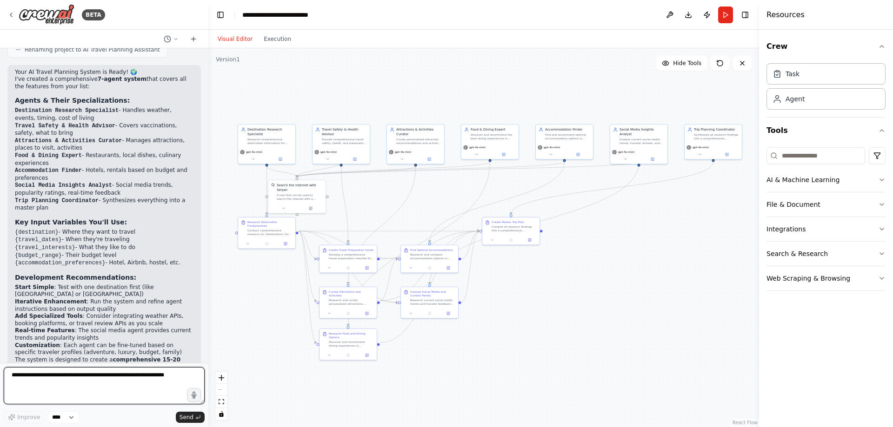
scroll to position [1018, 0]
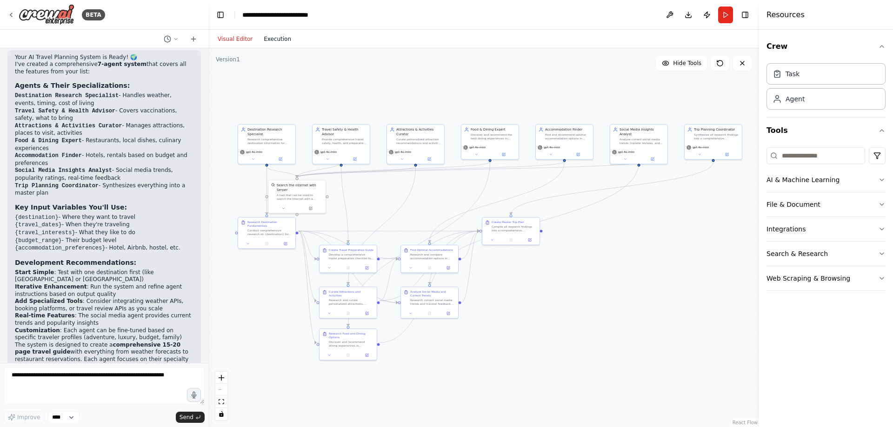
click at [269, 44] on button "Execution" at bounding box center [277, 38] width 39 height 11
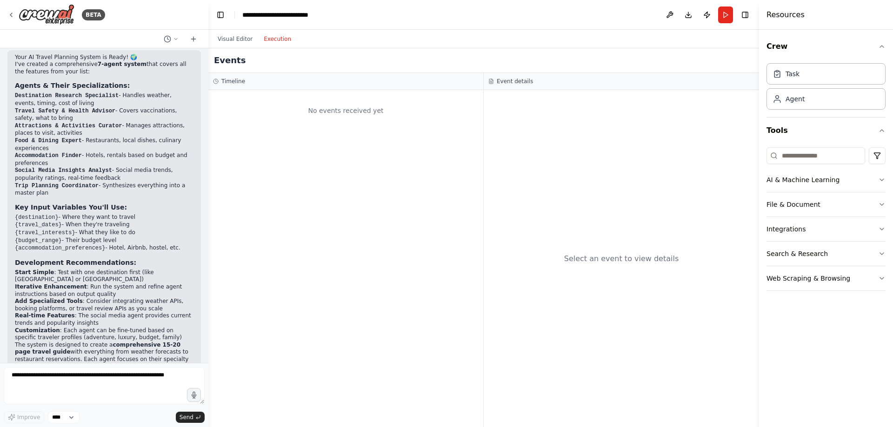
click at [282, 83] on div "Timeline" at bounding box center [346, 81] width 266 height 7
click at [293, 106] on div "No events received yet" at bounding box center [346, 111] width 266 height 32
click at [231, 57] on h2 "Events" at bounding box center [230, 60] width 32 height 13
click at [244, 62] on div "Events" at bounding box center [483, 60] width 551 height 25
drag, startPoint x: 244, startPoint y: 62, endPoint x: 233, endPoint y: 62, distance: 10.7
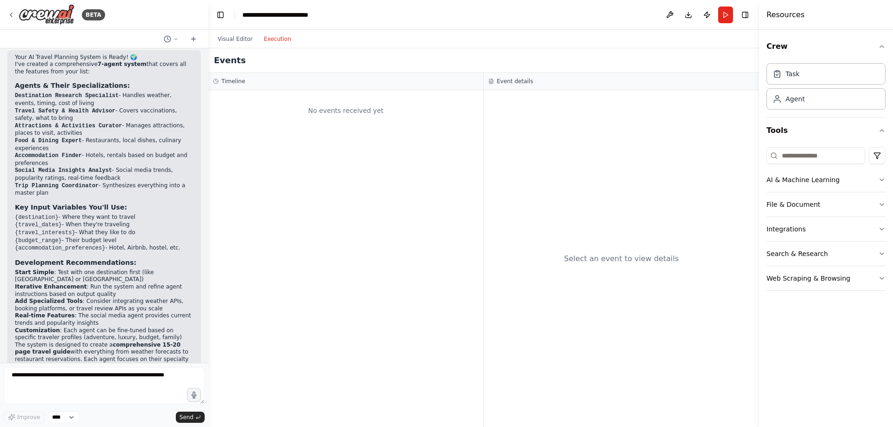
click at [244, 62] on div "Events" at bounding box center [483, 60] width 551 height 25
click at [225, 62] on h2 "Events" at bounding box center [230, 60] width 32 height 13
click at [253, 66] on div "Events" at bounding box center [483, 60] width 551 height 25
click at [724, 16] on button "Run" at bounding box center [725, 15] width 15 height 17
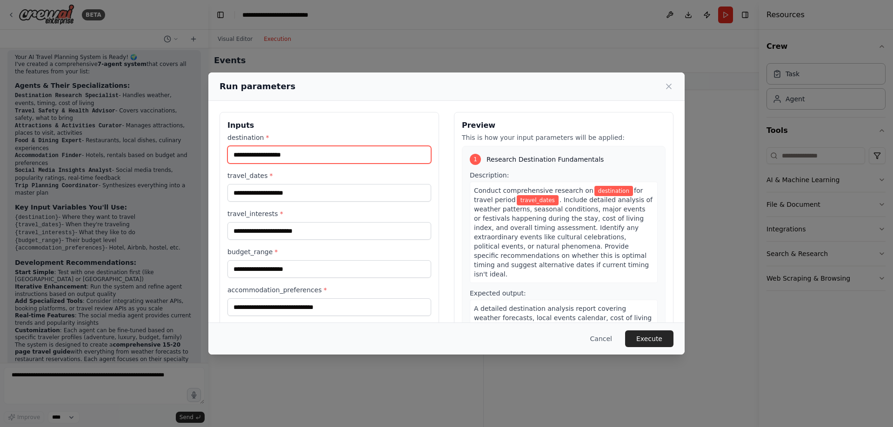
click at [306, 158] on input "destination *" at bounding box center [329, 155] width 204 height 18
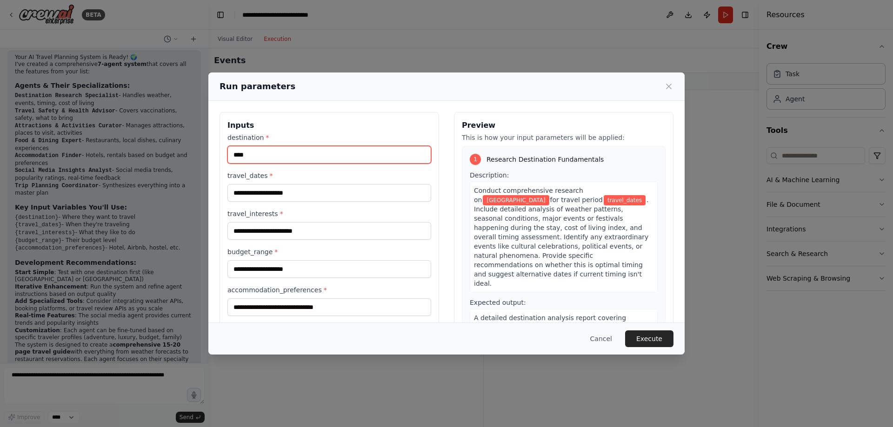
type input "****"
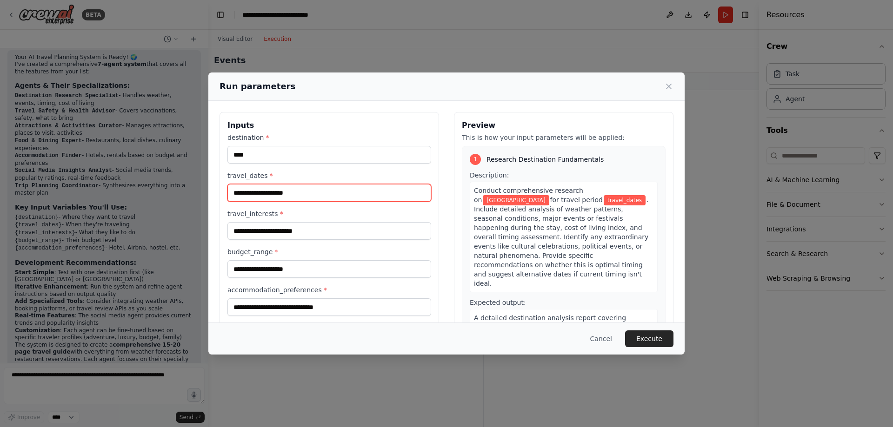
click at [290, 197] on input "travel_dates *" at bounding box center [329, 193] width 204 height 18
type input "**********"
drag, startPoint x: 310, startPoint y: 192, endPoint x: 203, endPoint y: 192, distance: 107.0
click at [203, 192] on div "**********" at bounding box center [446, 213] width 893 height 427
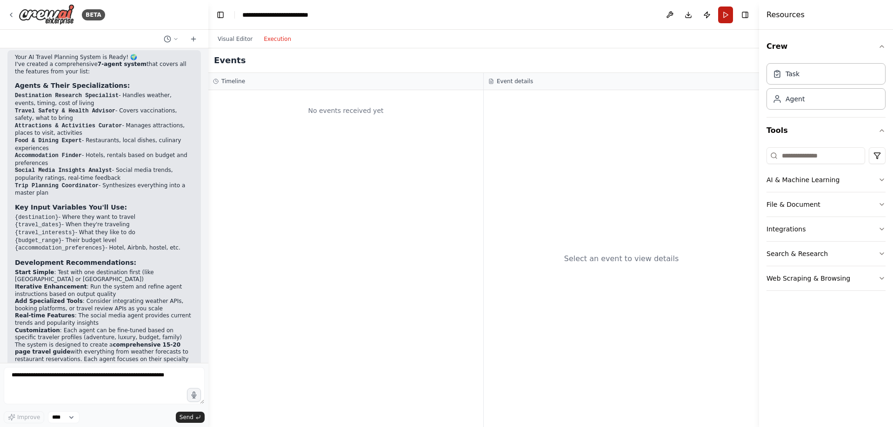
click at [728, 15] on button "Run" at bounding box center [725, 15] width 15 height 17
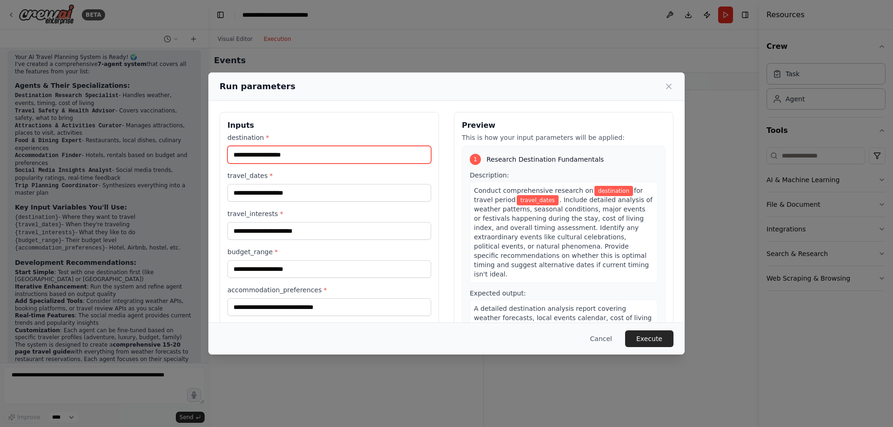
click at [296, 153] on input "destination *" at bounding box center [329, 155] width 204 height 18
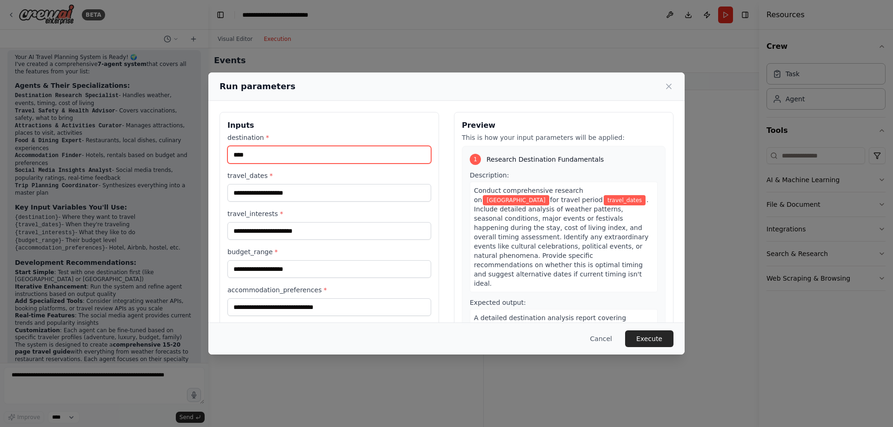
type input "****"
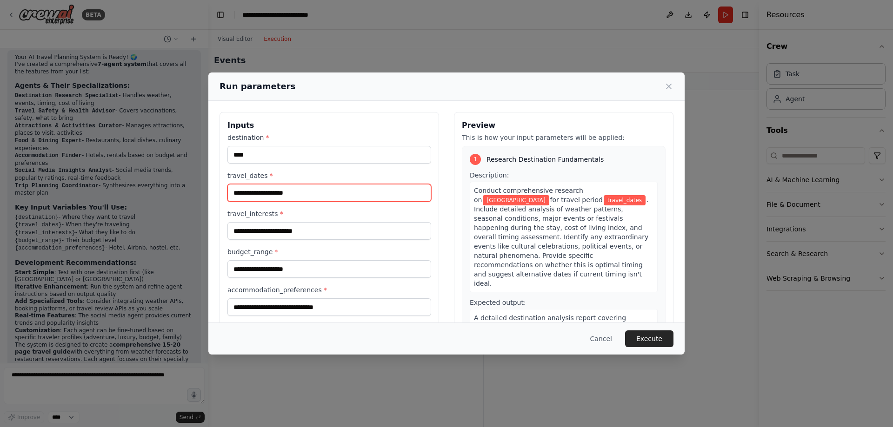
click at [327, 195] on input "travel_dates *" at bounding box center [329, 193] width 204 height 18
paste input "**********"
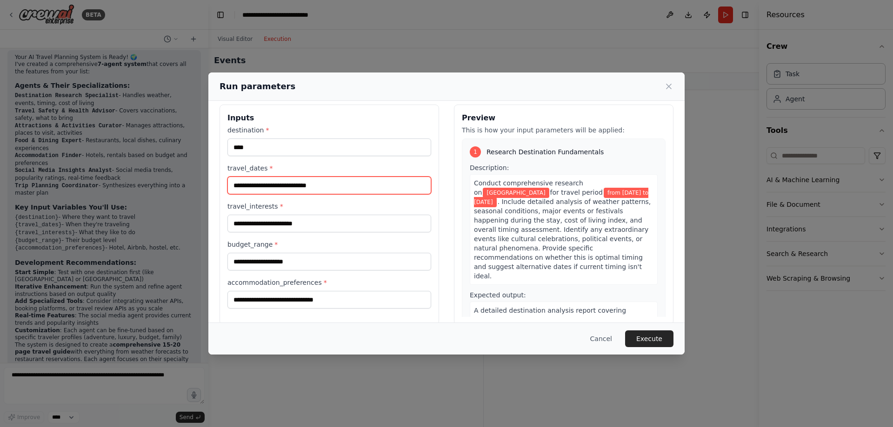
scroll to position [21, 0]
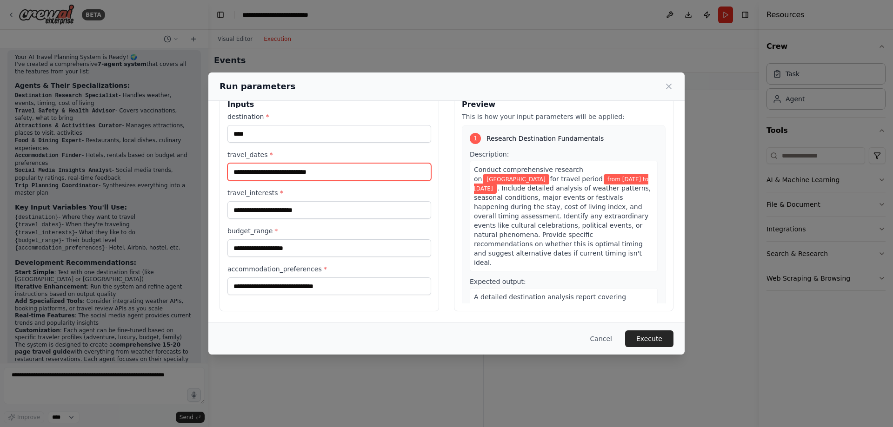
type input "**********"
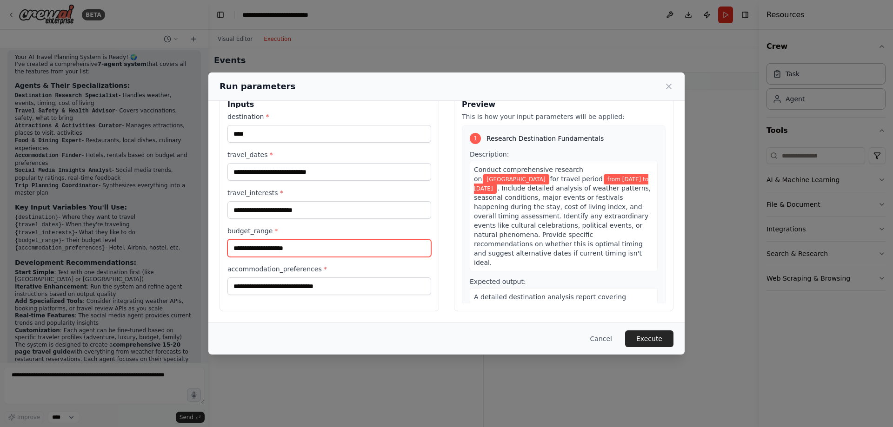
click at [313, 249] on input "budget_range *" at bounding box center [329, 249] width 204 height 18
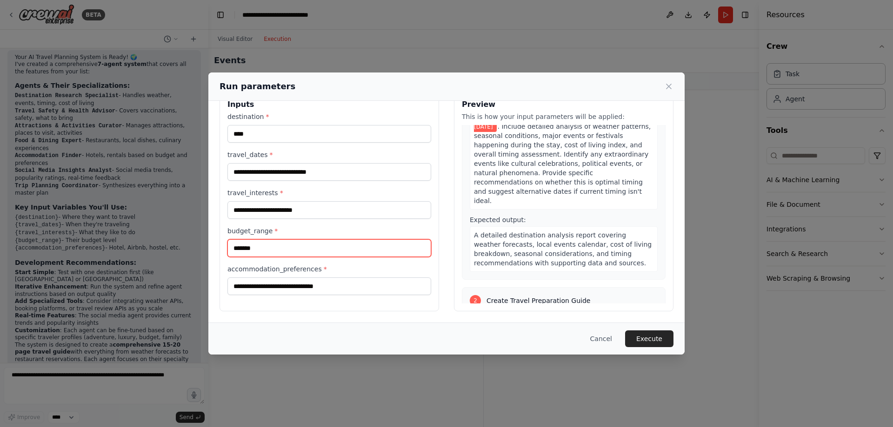
scroll to position [47, 0]
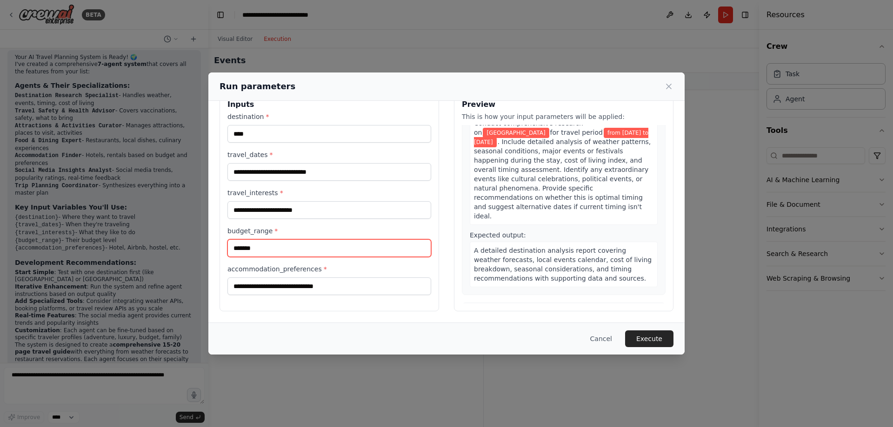
type input "*******"
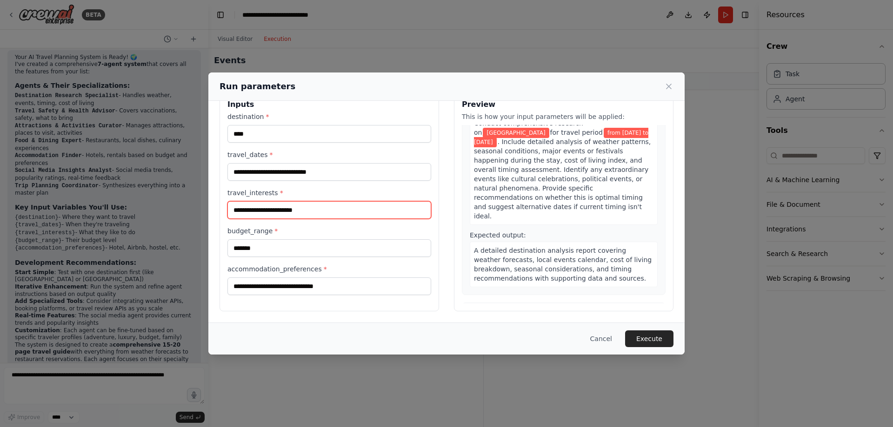
click at [310, 207] on input "travel_interests *" at bounding box center [329, 210] width 204 height 18
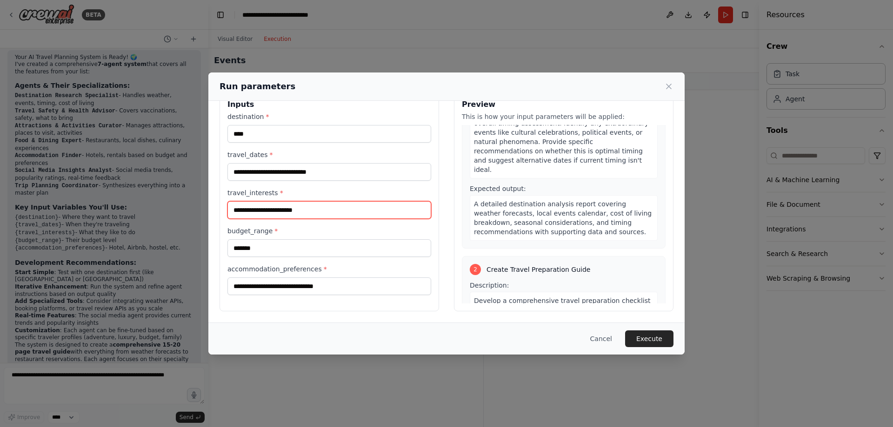
scroll to position [233, 0]
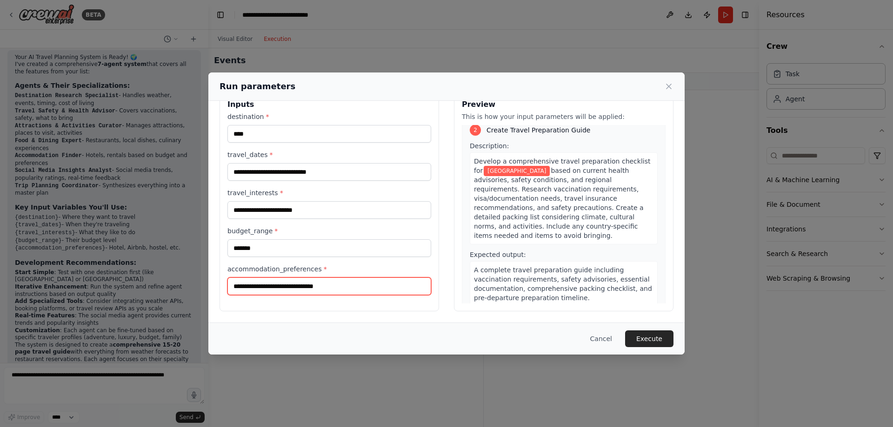
click at [285, 288] on input "accommodation_preferences *" at bounding box center [329, 287] width 204 height 18
paste input "**********"
type input "**********"
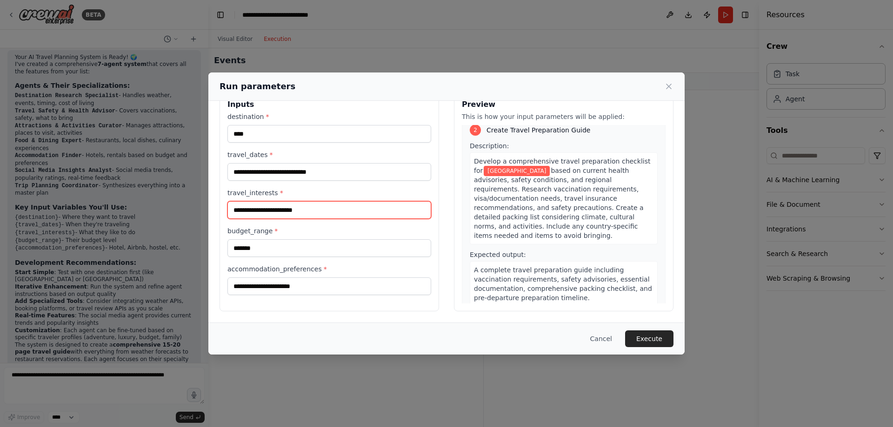
click at [300, 207] on input "travel_interests *" at bounding box center [329, 210] width 204 height 18
paste input "**********"
type input "**********"
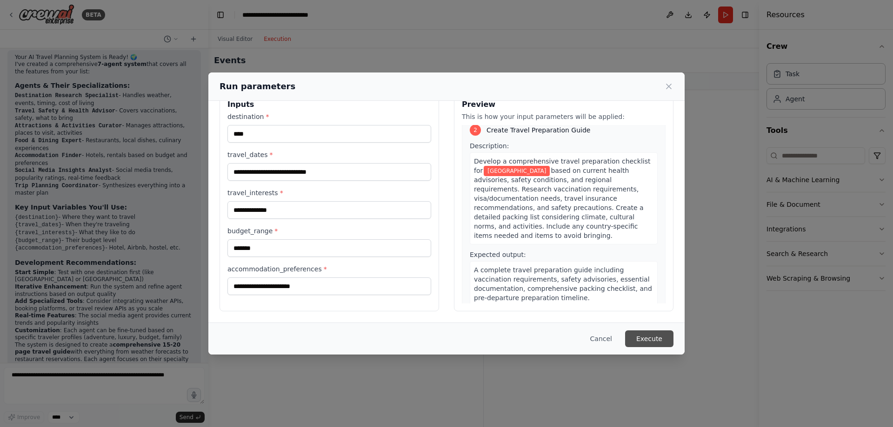
click at [652, 339] on button "Execute" at bounding box center [649, 339] width 48 height 17
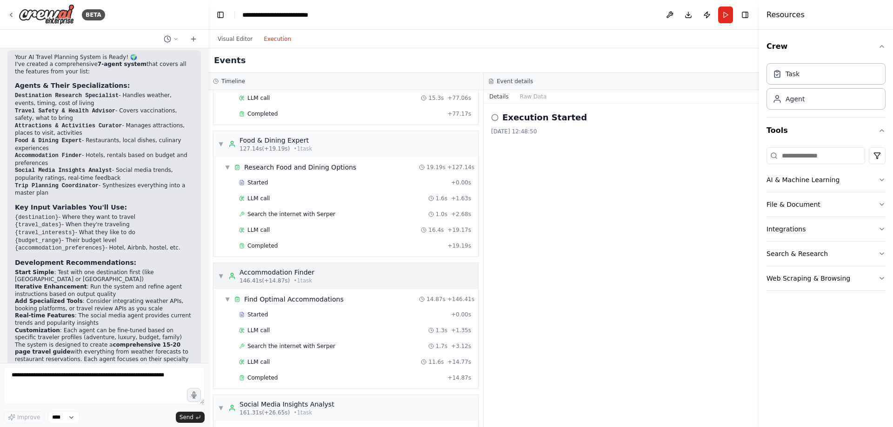
scroll to position [2424, 0]
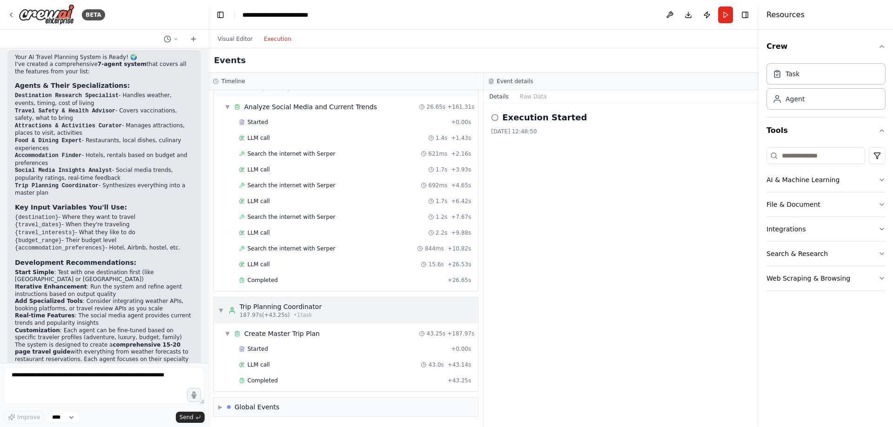
click at [300, 310] on div "Trip Planning Coordinator" at bounding box center [281, 306] width 82 height 9
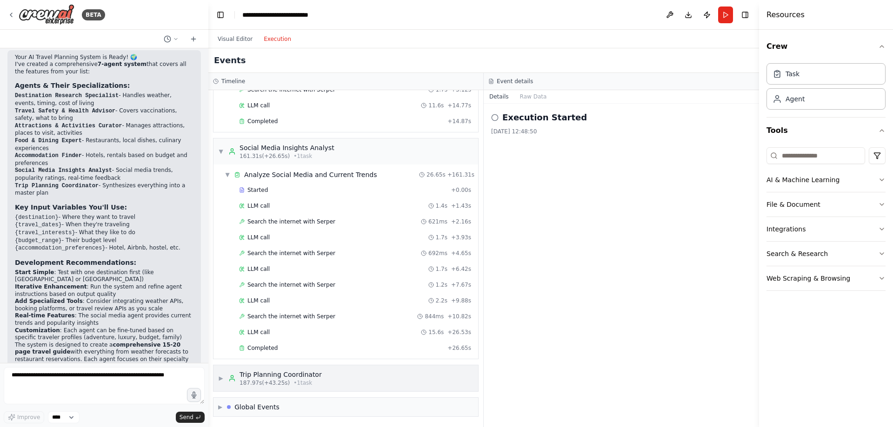
click at [294, 384] on span "• 1 task" at bounding box center [302, 382] width 19 height 7
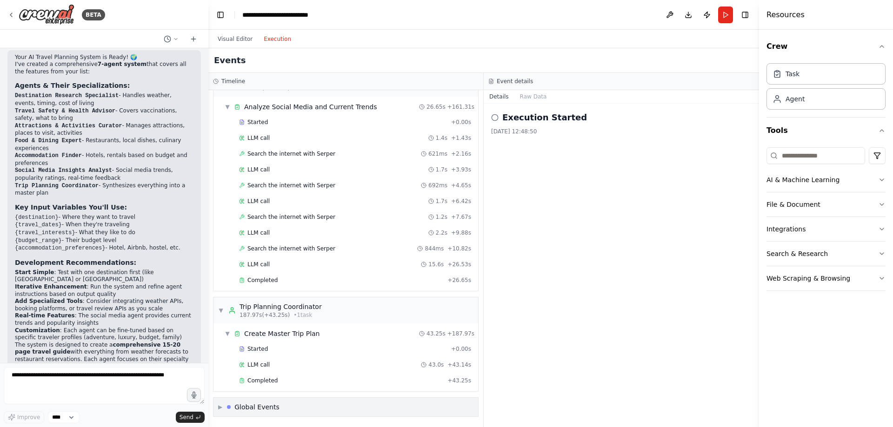
click at [289, 412] on div "▶ Global Events" at bounding box center [345, 407] width 265 height 19
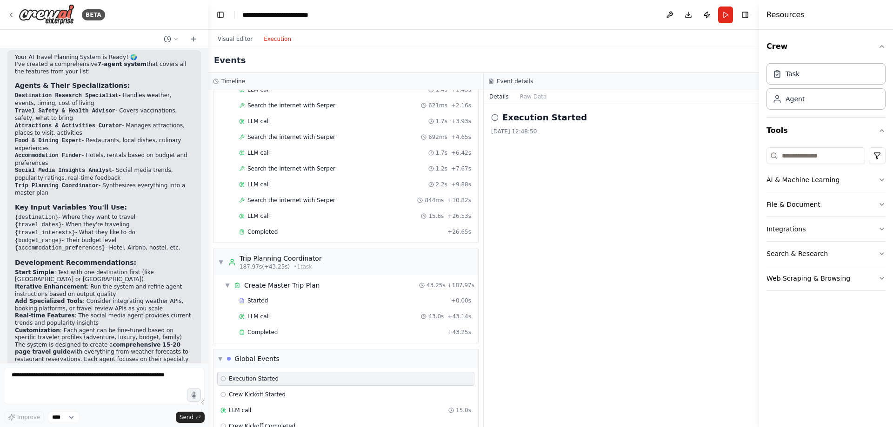
scroll to position [2509, 0]
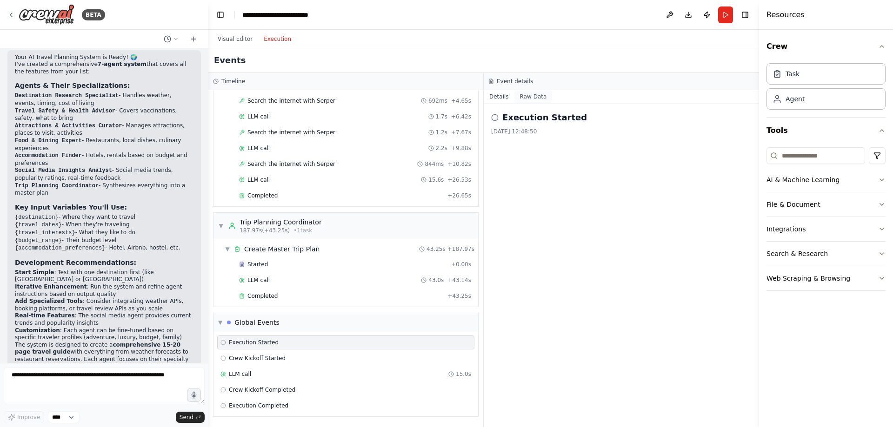
click at [523, 100] on button "Raw Data" at bounding box center [533, 96] width 38 height 13
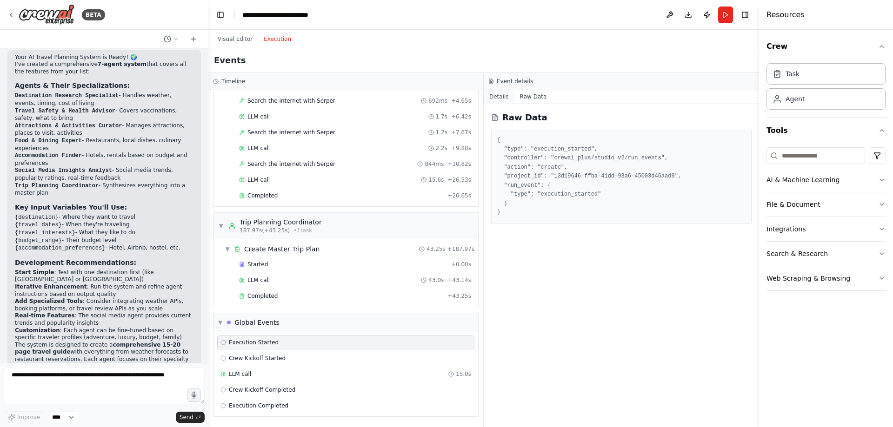
click at [494, 99] on button "Details" at bounding box center [499, 96] width 31 height 13
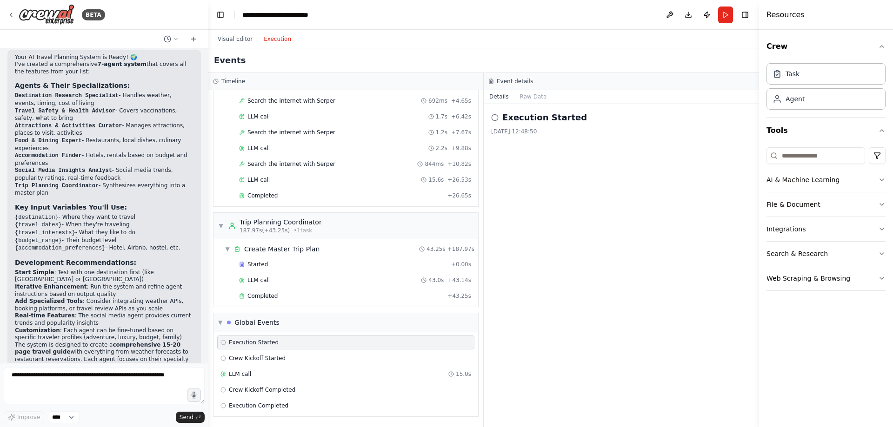
click at [495, 118] on icon at bounding box center [494, 117] width 7 height 7
click at [385, 376] on div "LLM call 15.0s" at bounding box center [345, 374] width 251 height 7
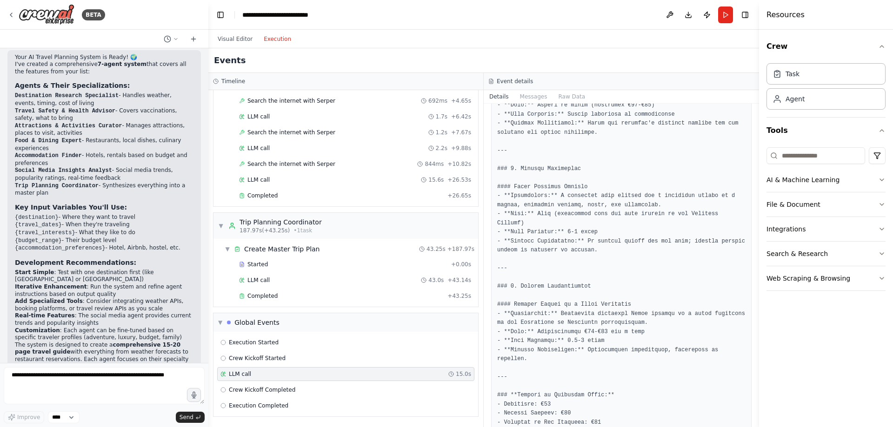
scroll to position [875, 0]
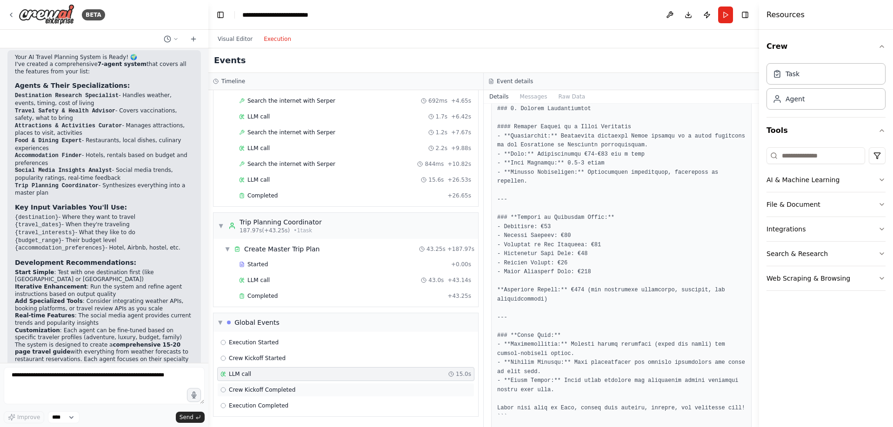
click at [311, 385] on div "Crew Kickoff Completed" at bounding box center [345, 390] width 257 height 14
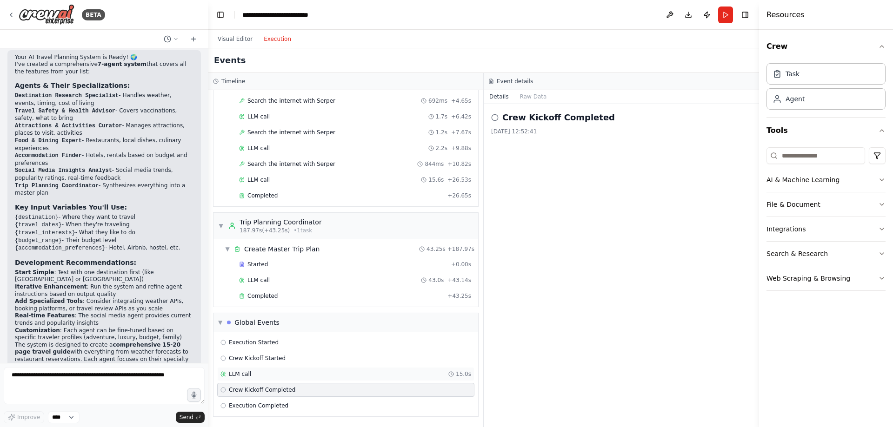
click at [431, 373] on div "LLM call 15.0s" at bounding box center [345, 374] width 251 height 7
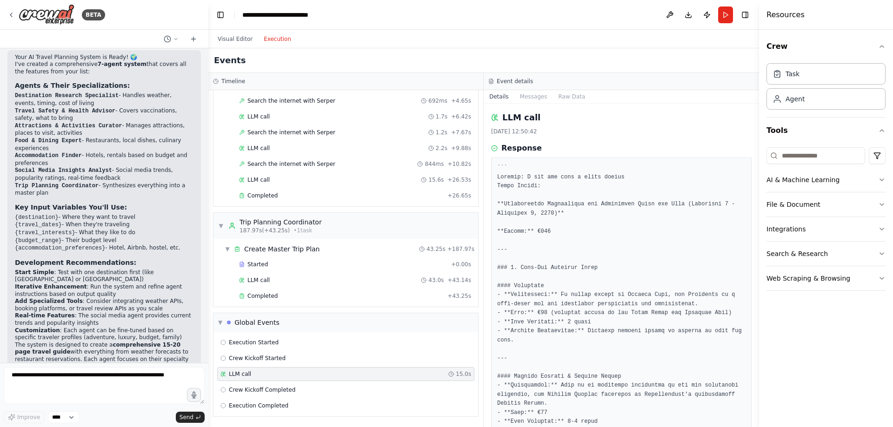
click at [367, 366] on div "Execution Started Crew Kickoff Started LLM call 15.0s Crew Kickoff Completed Ex…" at bounding box center [345, 374] width 265 height 85
click at [369, 352] on div "Crew Kickoff Started" at bounding box center [345, 359] width 257 height 14
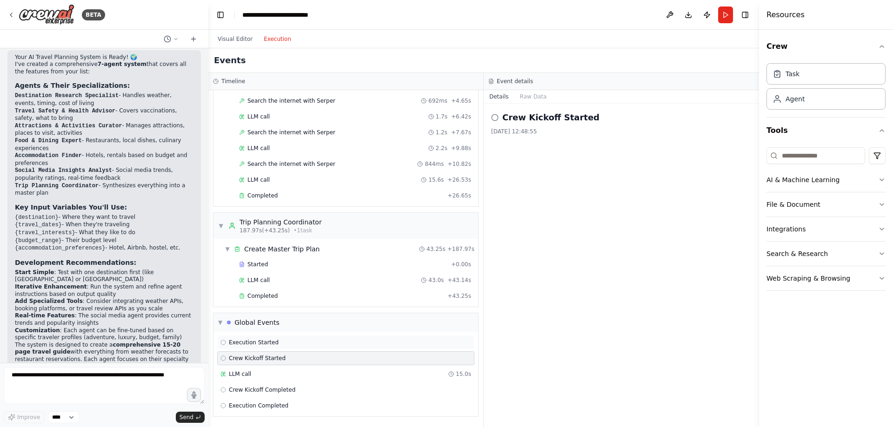
click at [375, 344] on div "Execution Started" at bounding box center [345, 342] width 251 height 7
click at [371, 361] on div "Crew Kickoff Started" at bounding box center [345, 358] width 251 height 7
click at [366, 383] on div "Crew Kickoff Completed" at bounding box center [345, 390] width 257 height 14
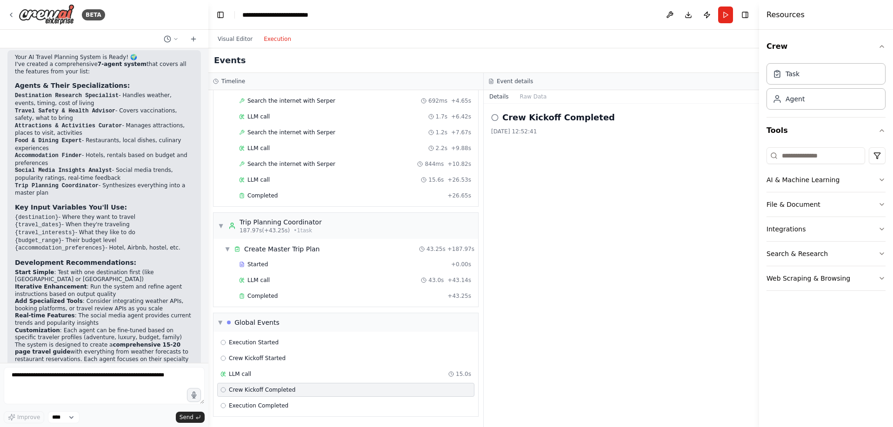
click at [364, 401] on div "Execution Completed" at bounding box center [345, 406] width 257 height 14
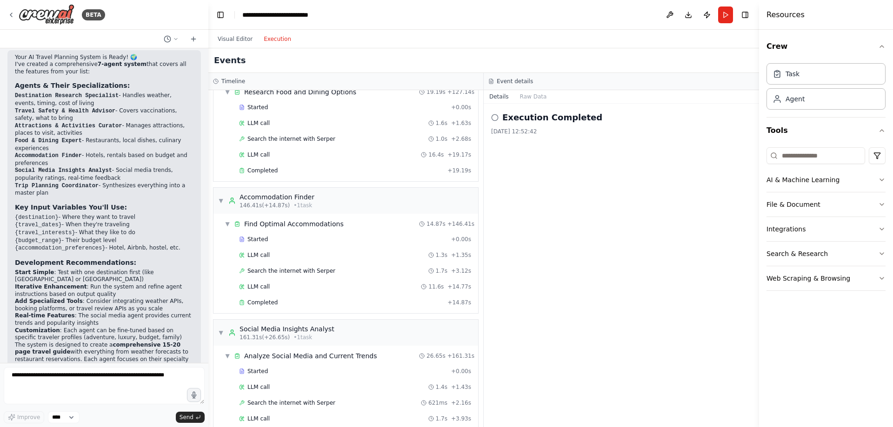
scroll to position [2090, 0]
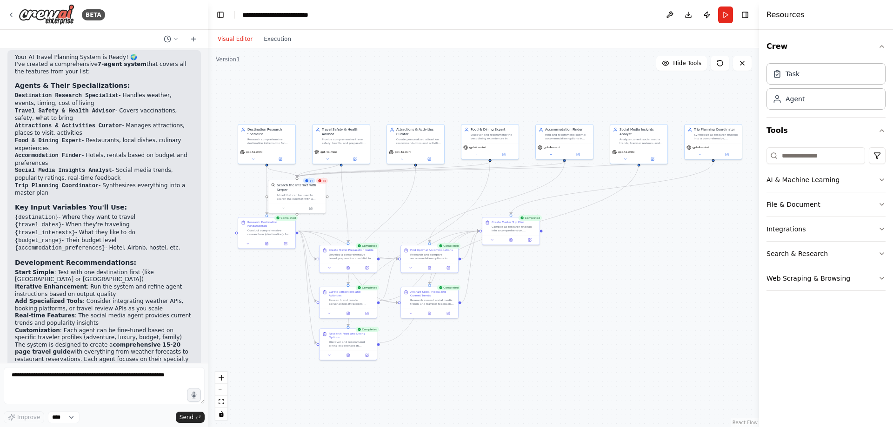
click at [232, 41] on button "Visual Editor" at bounding box center [235, 38] width 46 height 11
click at [266, 37] on button "Execution" at bounding box center [277, 38] width 39 height 11
